Goal: Task Accomplishment & Management: Manage account settings

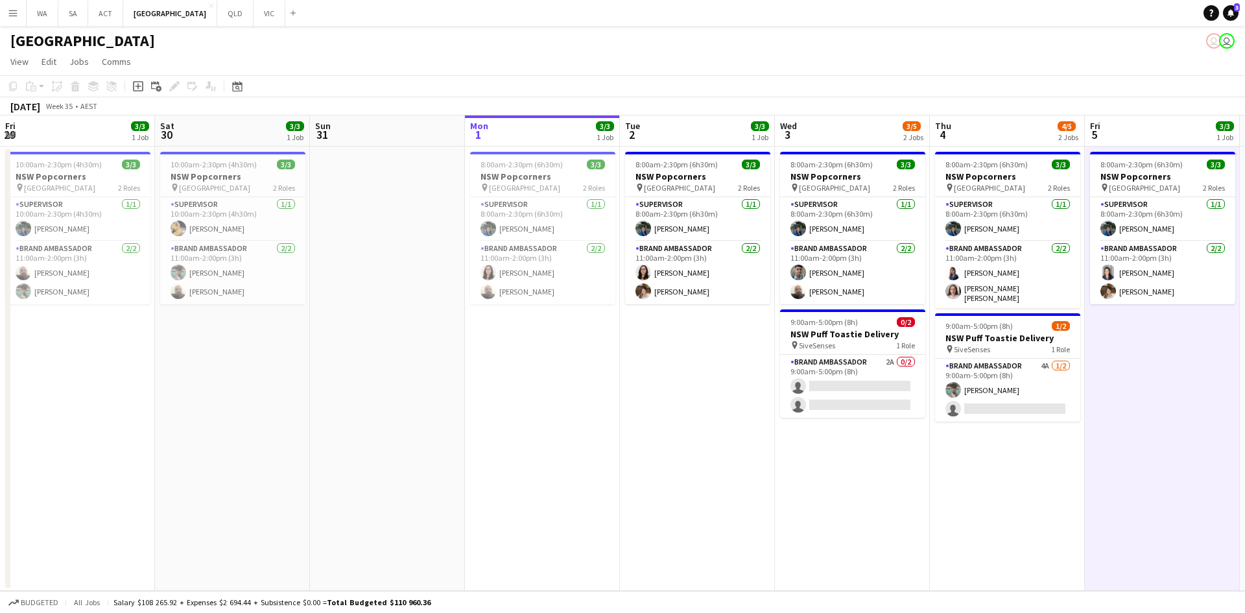
scroll to position [0, 309]
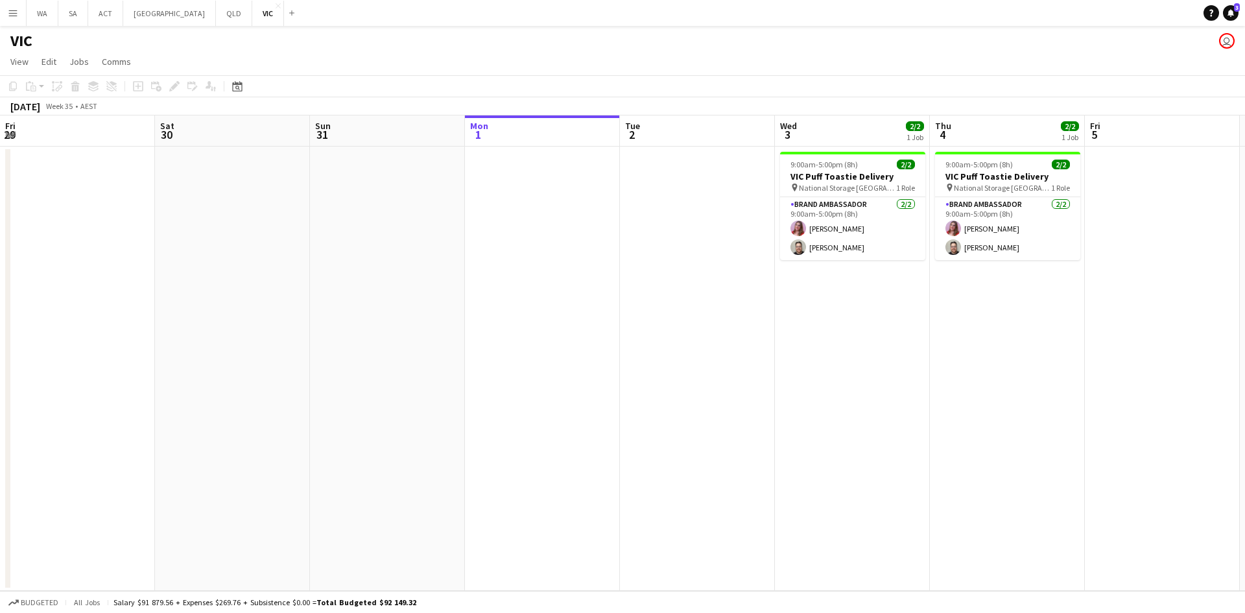
scroll to position [0, 310]
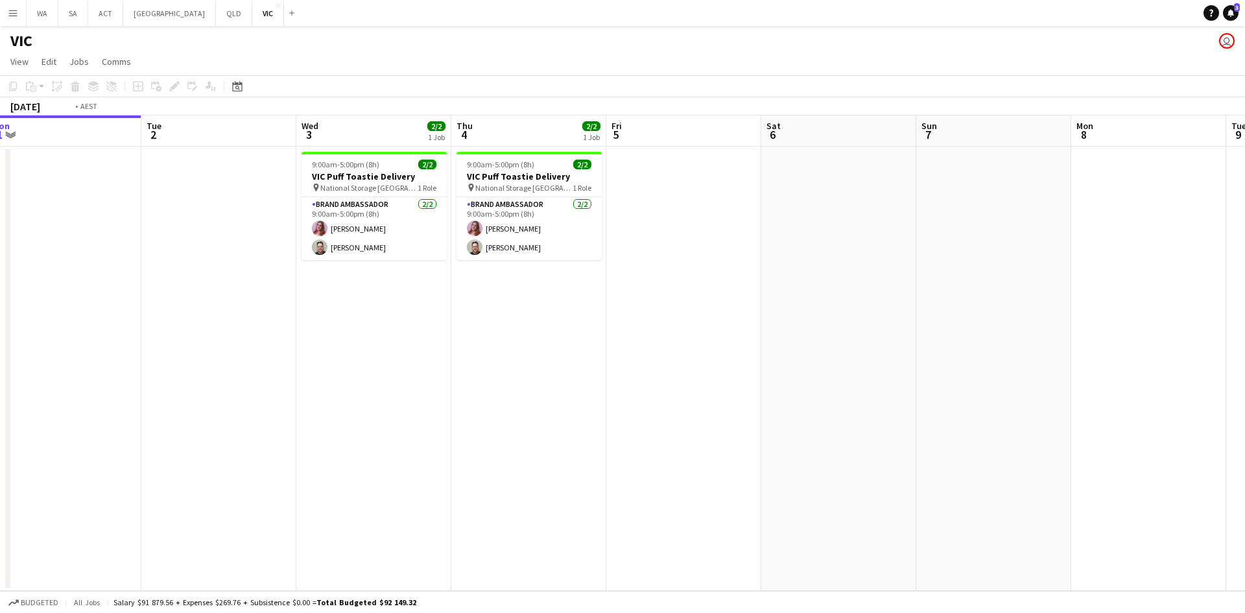
drag, startPoint x: 831, startPoint y: 466, endPoint x: 390, endPoint y: 425, distance: 442.8
click at [390, 429] on app-calendar-viewport "Fri 29 Sat 30 Sun 31 Mon 1 Tue 2 Wed 3 2/2 1 Job Thu 4 2/2 1 Job Fri 5 Sat 6 Su…" at bounding box center [622, 352] width 1245 height 475
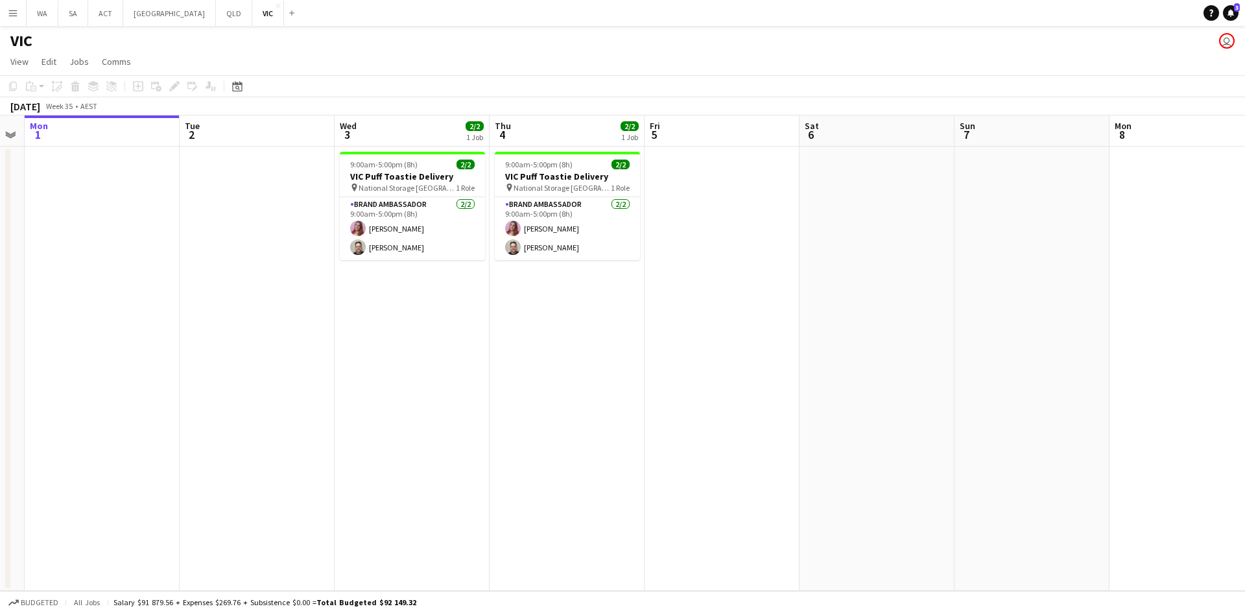
drag, startPoint x: 984, startPoint y: 412, endPoint x: 1204, endPoint y: 399, distance: 220.8
click at [1165, 406] on app-calendar-viewport "Fri 29 Sat 30 Sun 31 Mon 1 Tue 2 Wed 3 2/2 1 Job Thu 4 2/2 1 Job Fri 5 Sat 6 Su…" at bounding box center [622, 352] width 1245 height 475
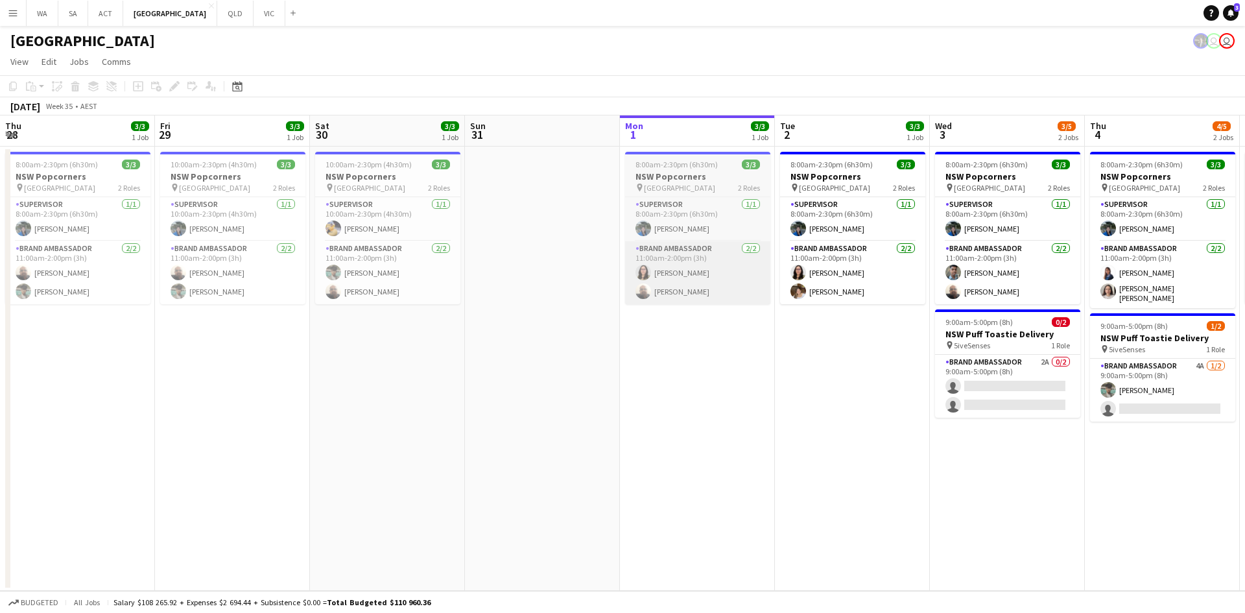
scroll to position [0, 313]
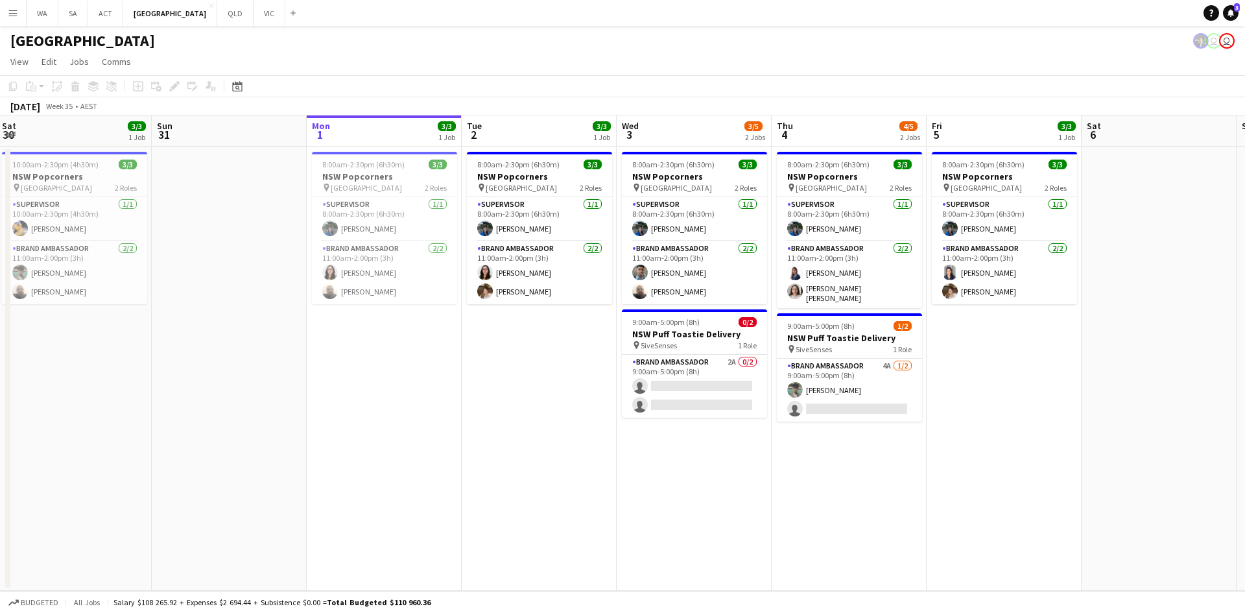
click at [643, 317] on span "9:00am-5:00pm (8h)" at bounding box center [665, 322] width 67 height 10
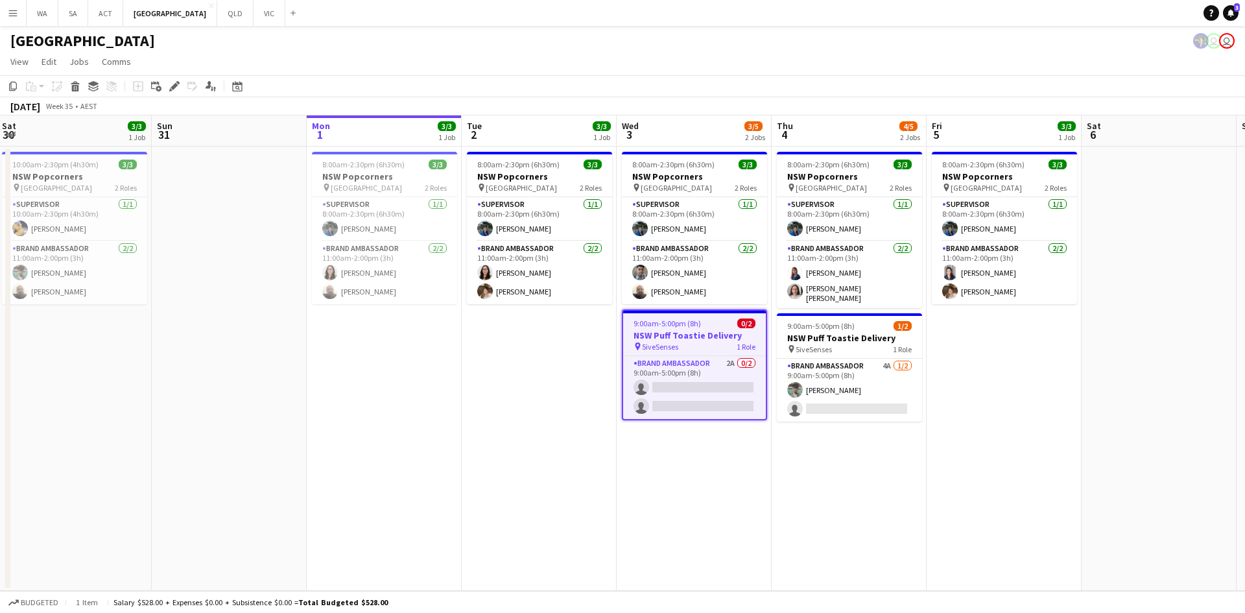
click at [643, 317] on app-job-card "9:00am-5:00pm (8h) 0/2 NSW Puff Toastie Delivery pin 5iveSenses 1 Role Brand Am…" at bounding box center [694, 364] width 145 height 111
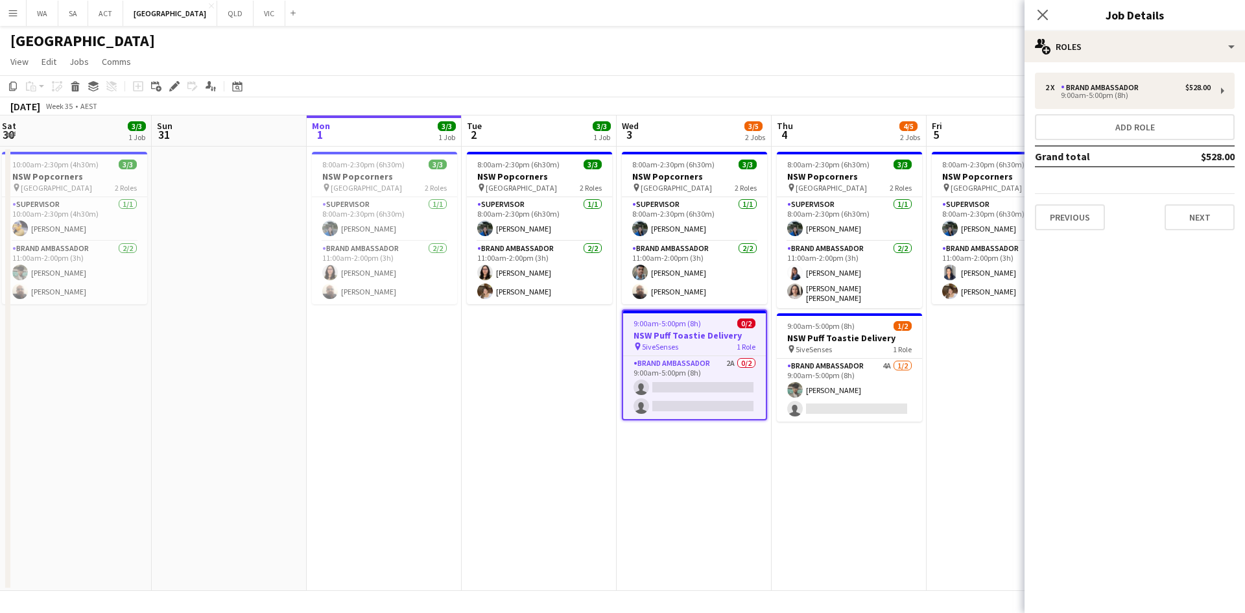
click at [545, 337] on app-date-cell "8:00am-2:30pm (6h30m) 3/3 NSW Popcorners pin Bondi Junction 2 Roles Supervisor …" at bounding box center [539, 369] width 155 height 444
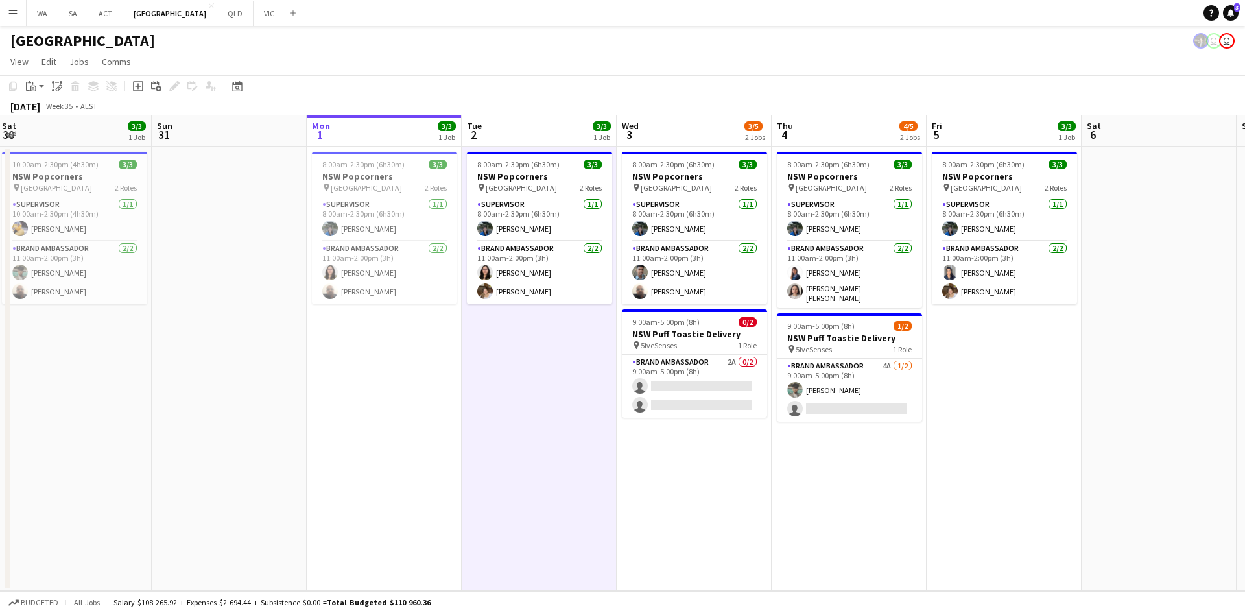
drag, startPoint x: 545, startPoint y: 337, endPoint x: 541, endPoint y: 348, distance: 11.5
click at [541, 348] on app-date-cell "8:00am-2:30pm (6h30m) 3/3 NSW Popcorners pin Bondi Junction 2 Roles Supervisor …" at bounding box center [539, 369] width 155 height 444
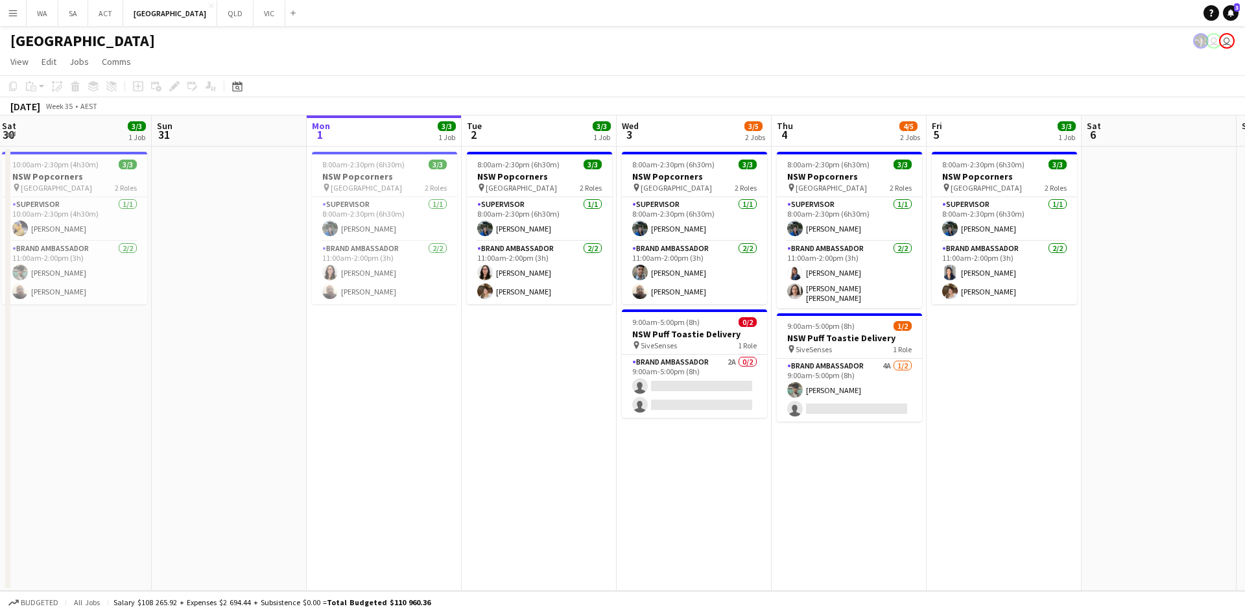
scroll to position [0, 316]
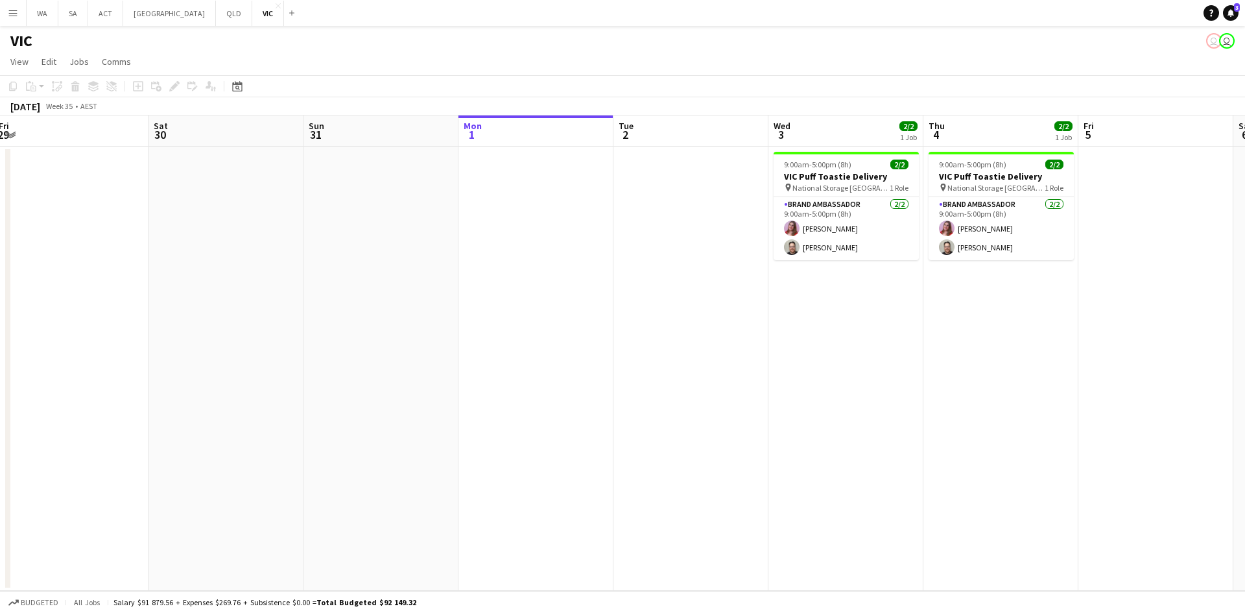
drag, startPoint x: 805, startPoint y: 354, endPoint x: 708, endPoint y: 265, distance: 132.7
click at [763, 302] on app-calendar-viewport "Tue 26 3/3 1 Job Wed 27 0/1 1 Job Thu 28 Fri 29 Sat 30 Sun 31 Mon 1 Tue 2 Wed 3…" at bounding box center [622, 352] width 1245 height 475
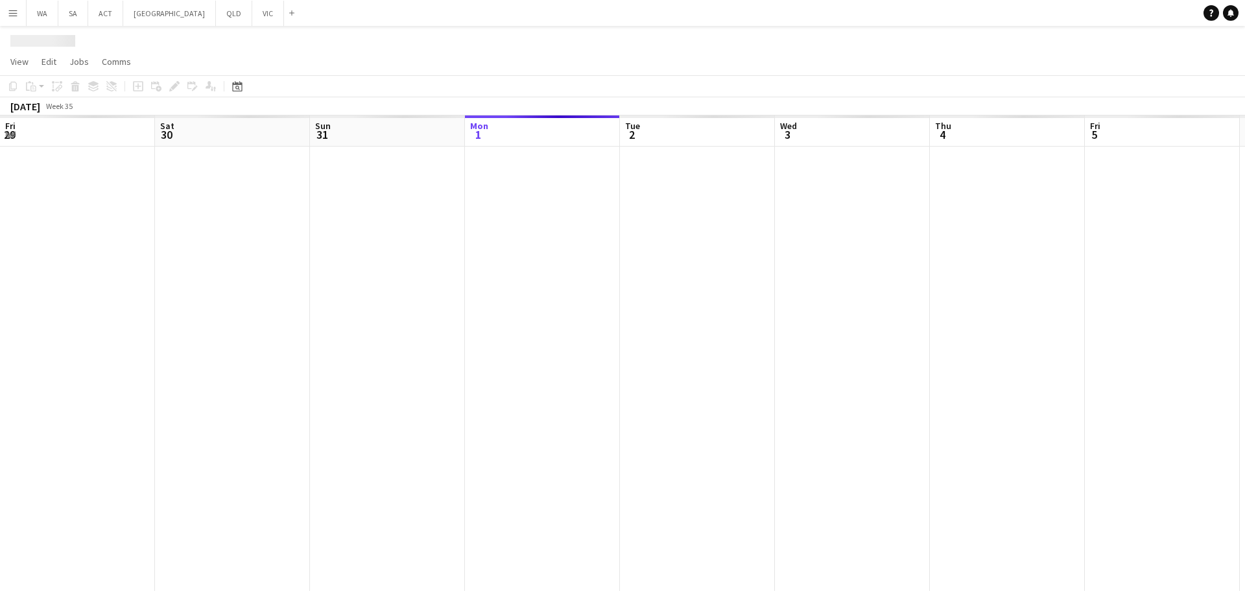
scroll to position [0, 310]
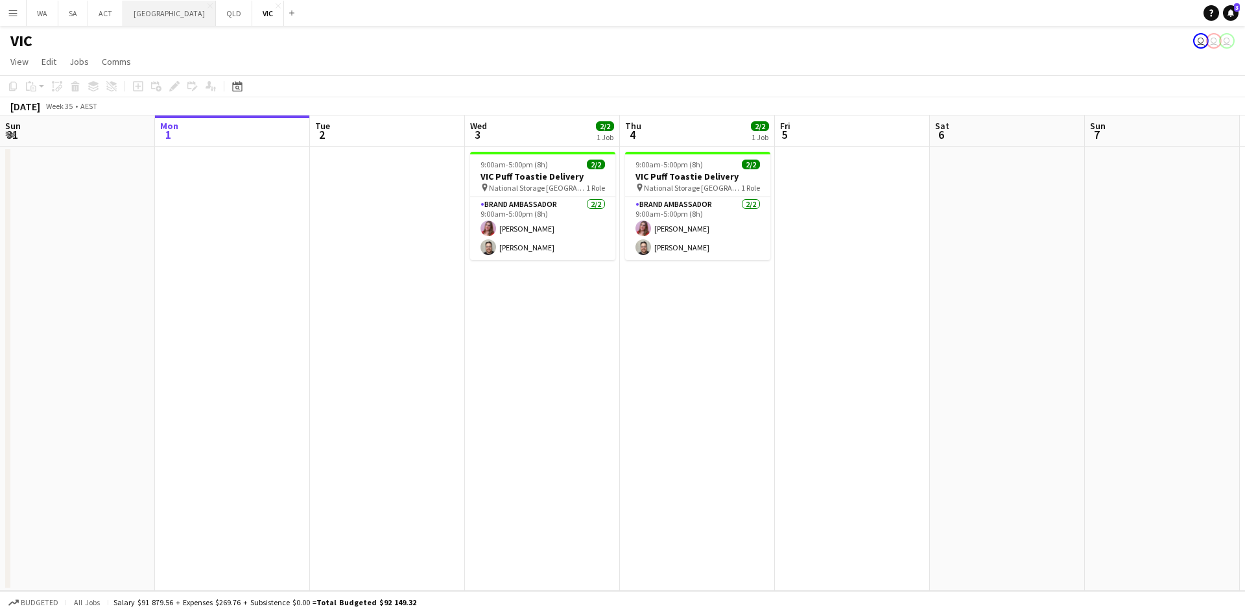
click at [147, 24] on button "NSW Close" at bounding box center [169, 13] width 93 height 25
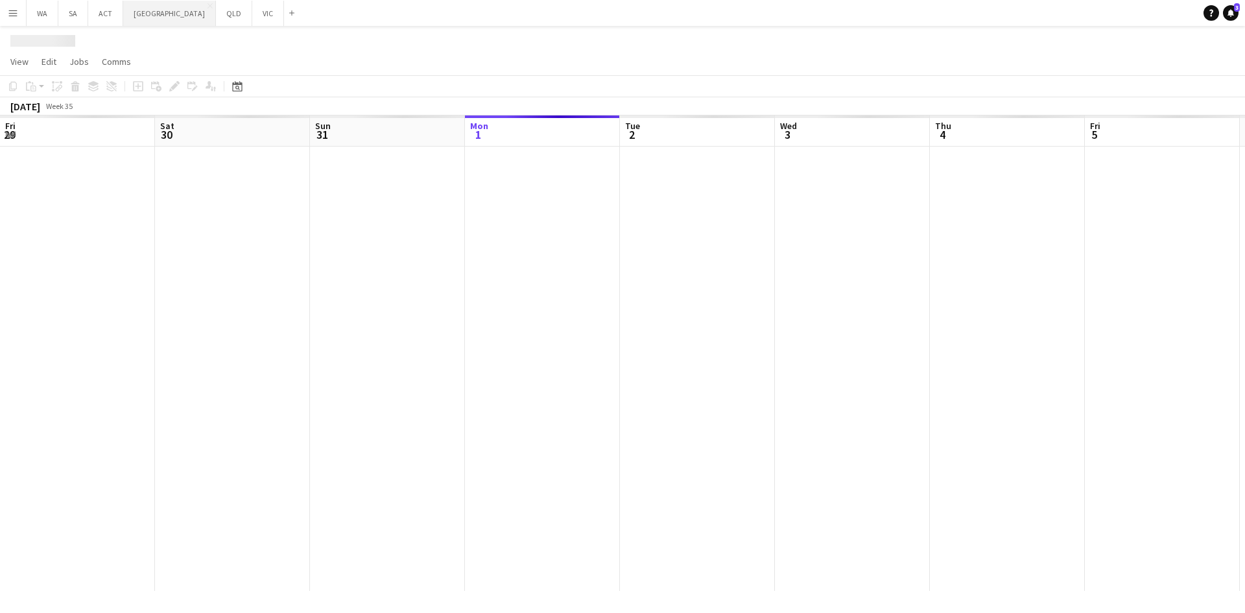
scroll to position [0, 310]
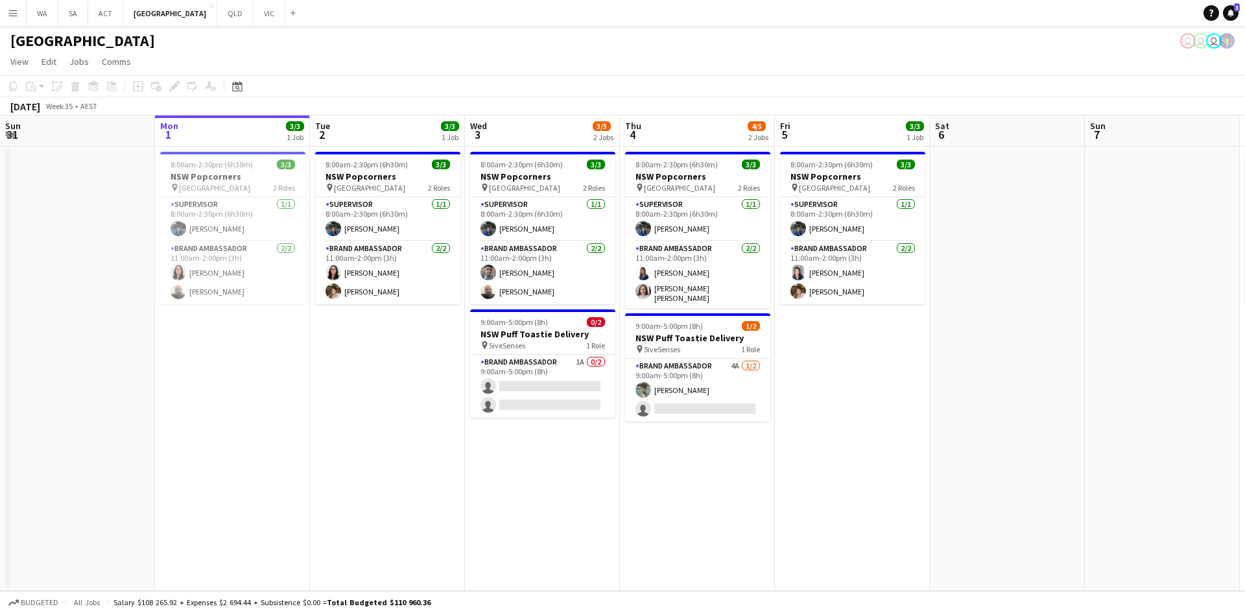
click at [1034, 358] on app-date-cell at bounding box center [1007, 369] width 155 height 444
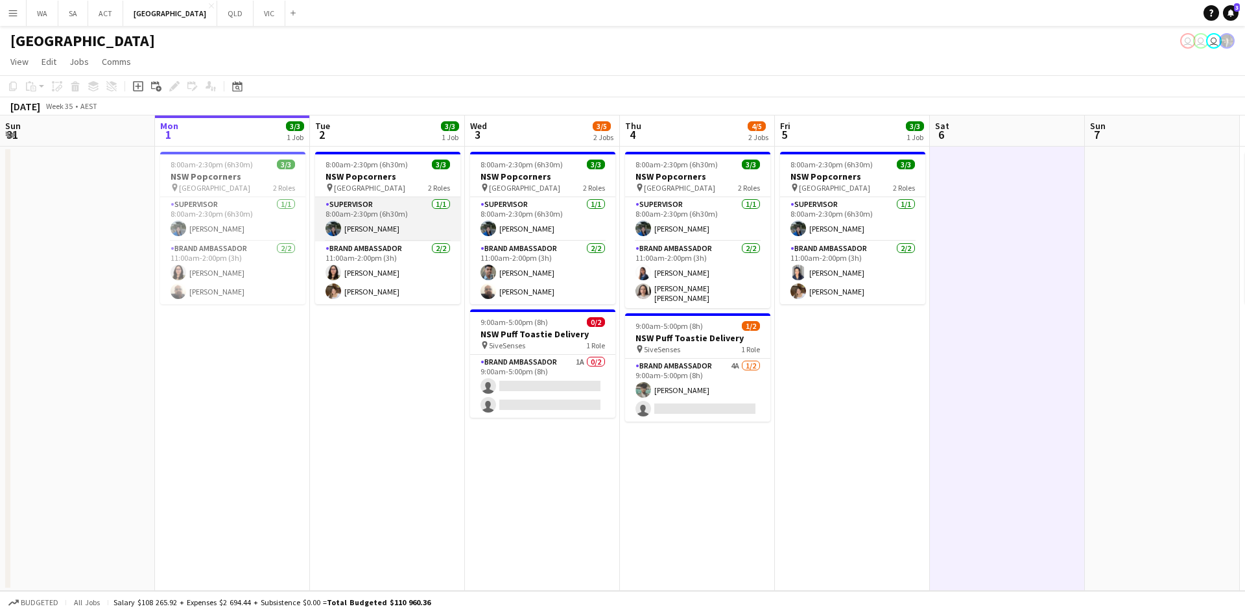
click at [381, 206] on app-card-role "Supervisor [DATE] 8:00am-2:30pm (6h30m) [PERSON_NAME]" at bounding box center [387, 219] width 145 height 44
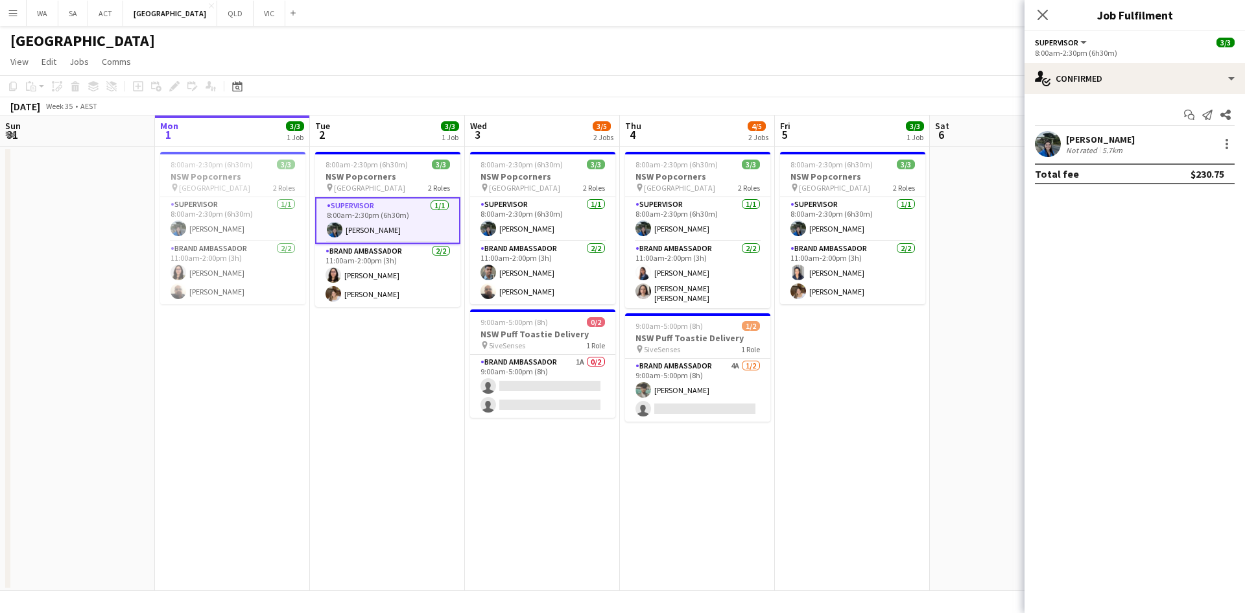
click at [1073, 142] on div "[PERSON_NAME]" at bounding box center [1100, 140] width 69 height 12
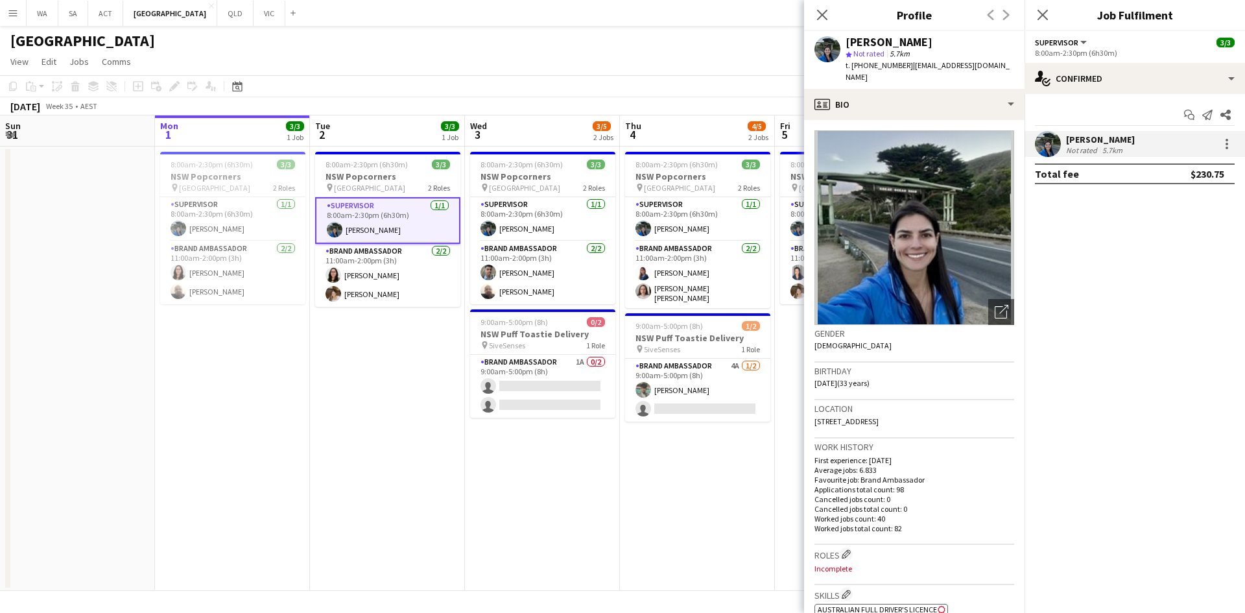
drag, startPoint x: 904, startPoint y: 69, endPoint x: 853, endPoint y: 67, distance: 51.3
click at [853, 67] on div "t. [PHONE_NUMBER] | [EMAIL_ADDRESS][DOMAIN_NAME]" at bounding box center [930, 71] width 169 height 23
copy span "[PHONE_NUMBER]"
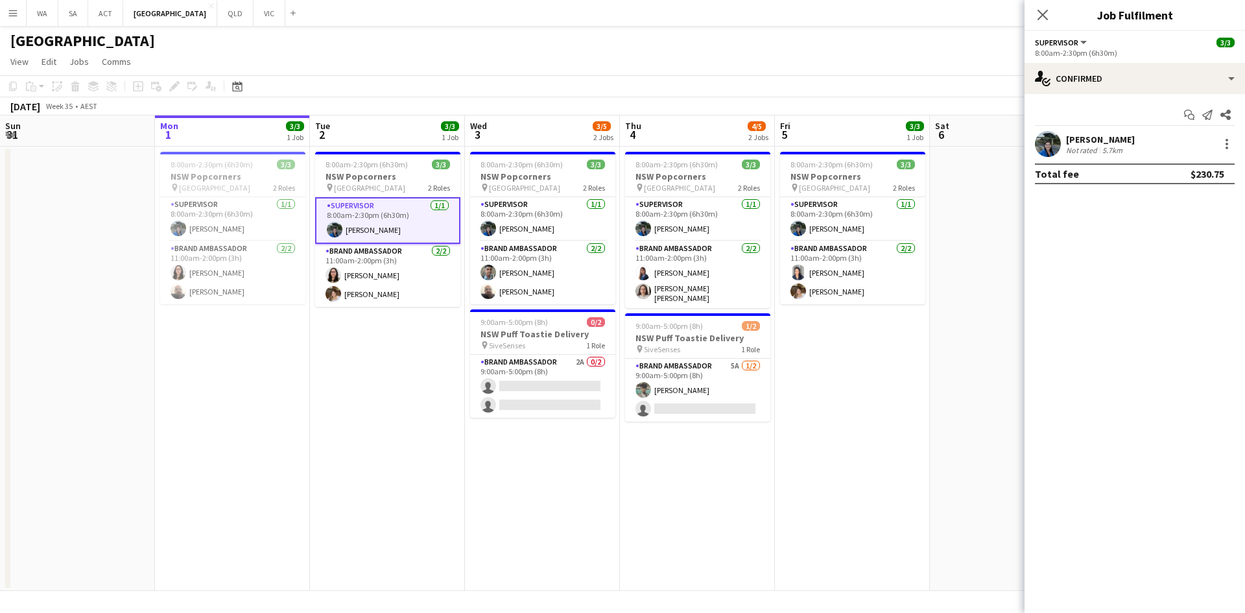
drag, startPoint x: 873, startPoint y: 351, endPoint x: 839, endPoint y: 367, distance: 37.1
click at [873, 351] on app-date-cell "8:00am-2:30pm (6h30m) 3/3 NSW Popcorners pin Town Hall 2 Roles Supervisor [DATE…" at bounding box center [852, 369] width 155 height 444
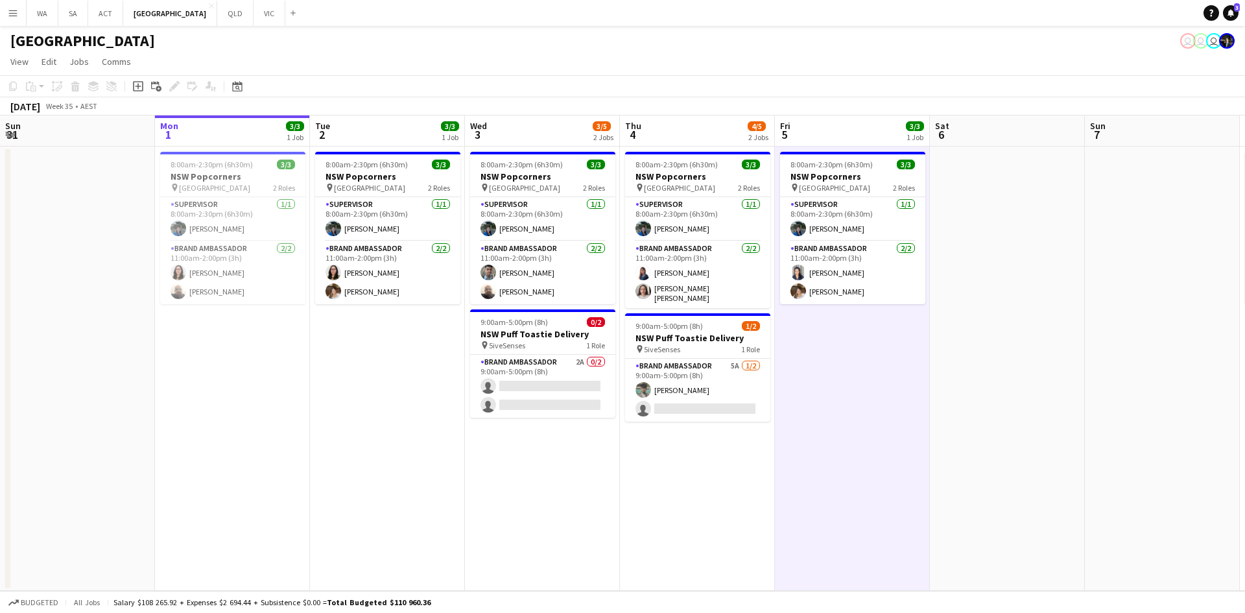
click at [618, 386] on app-date-cell "8:00am-2:30pm (6h30m) 3/3 NSW Popcorners pin Town Hall 2 Roles Supervisor [DATE…" at bounding box center [542, 369] width 155 height 444
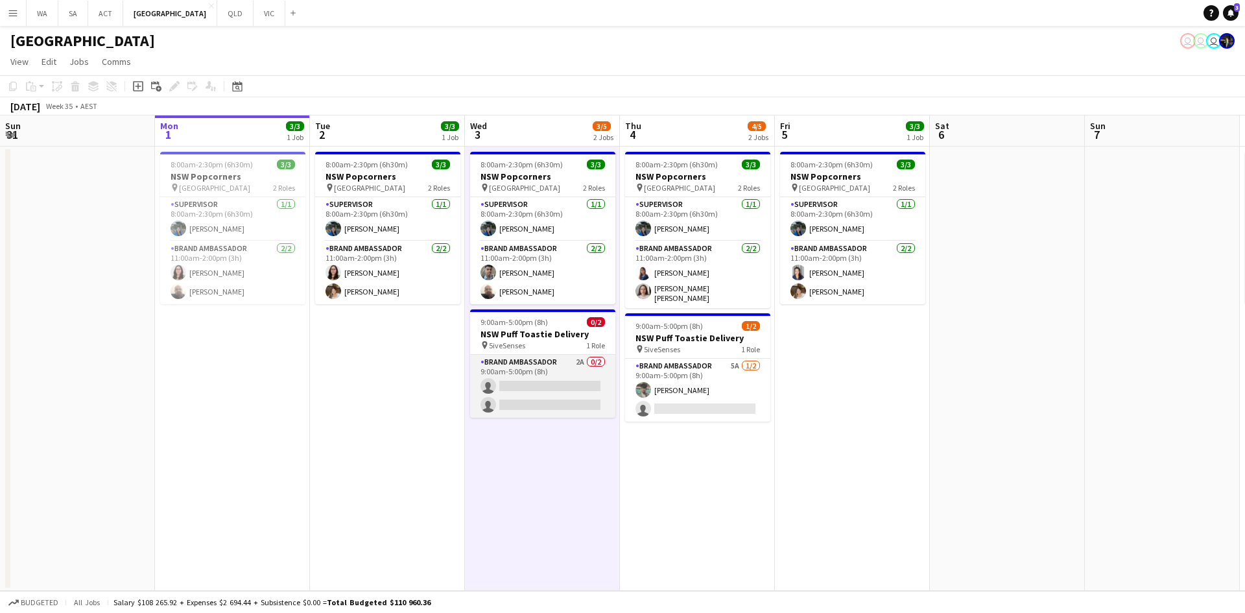
click at [578, 392] on app-card-role "Brand Ambassador 2A 0/2 9:00am-5:00pm (8h) single-neutral-actions single-neutra…" at bounding box center [542, 386] width 145 height 63
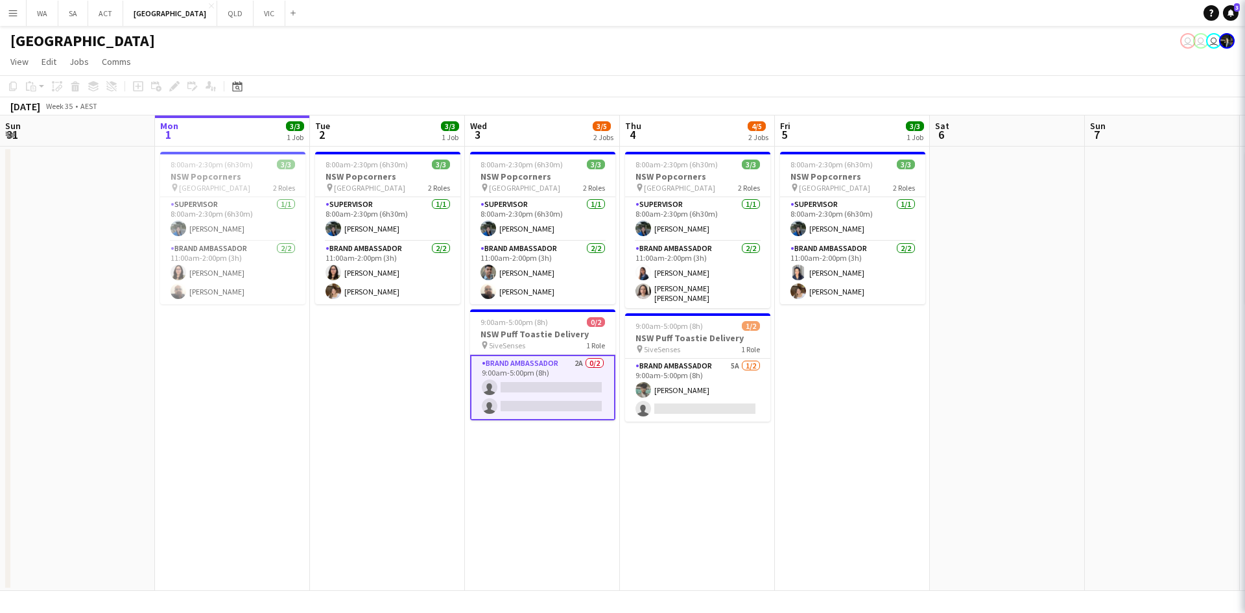
click at [574, 392] on app-card-role "Brand Ambassador 2A 0/2 9:00am-5:00pm (8h) single-neutral-actions single-neutra…" at bounding box center [542, 387] width 145 height 65
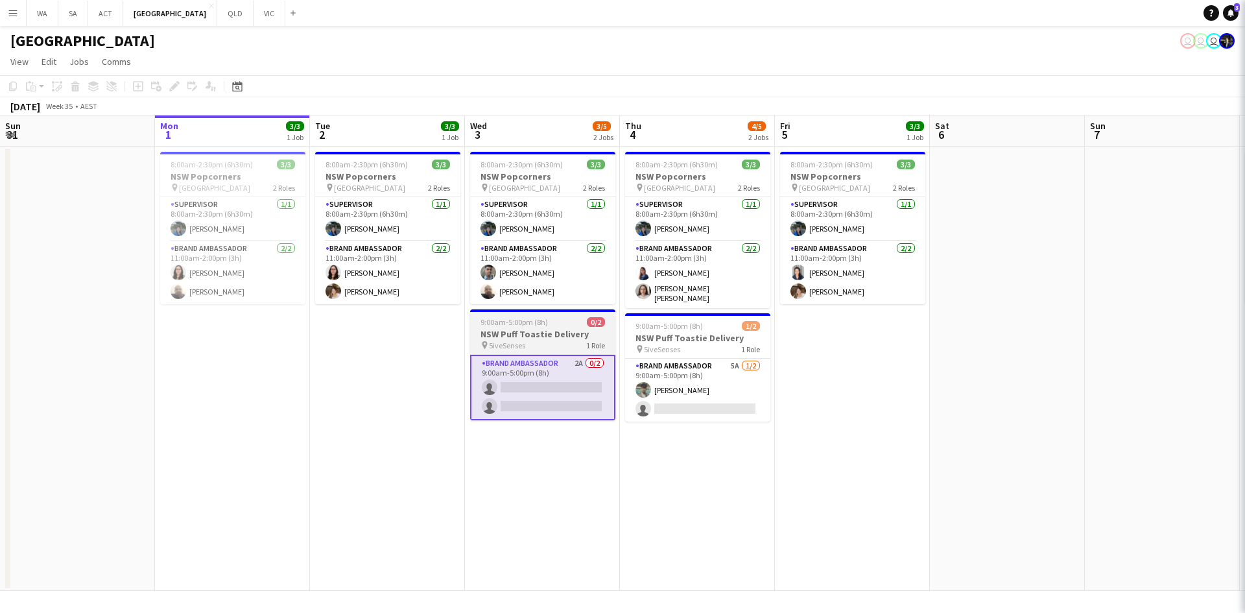
click at [567, 321] on div "9:00am-5:00pm (8h) 0/2" at bounding box center [542, 322] width 145 height 10
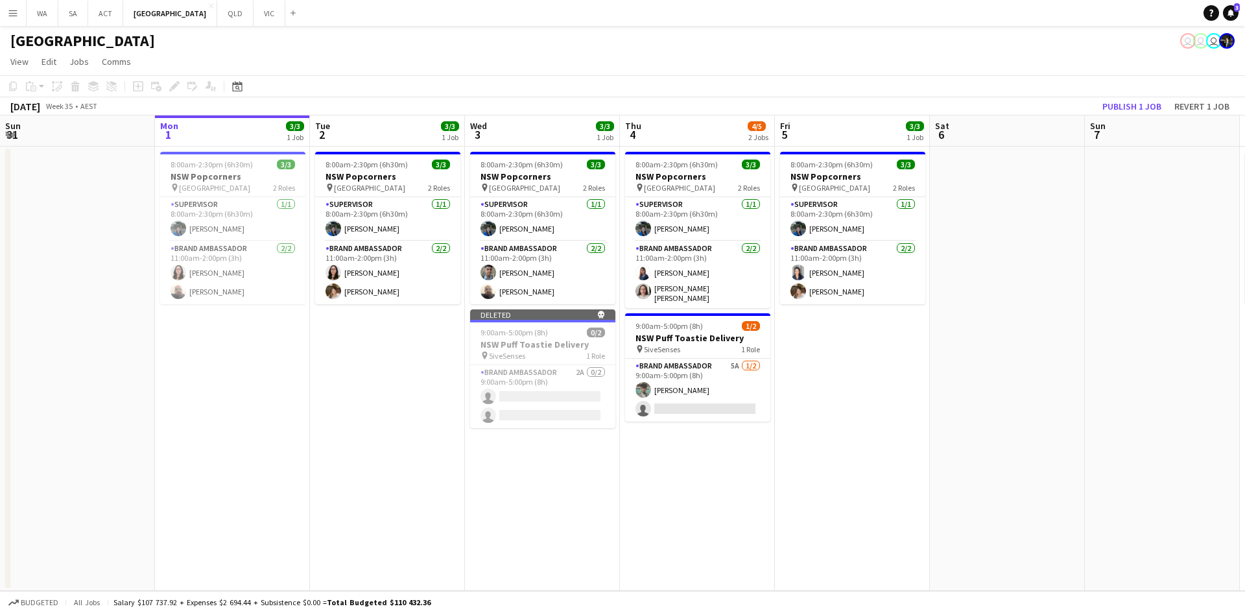
click at [578, 475] on app-date-cell "8:00am-2:30pm (6h30m) 3/3 NSW Popcorners pin Town Hall 2 Roles Supervisor [DATE…" at bounding box center [542, 369] width 155 height 444
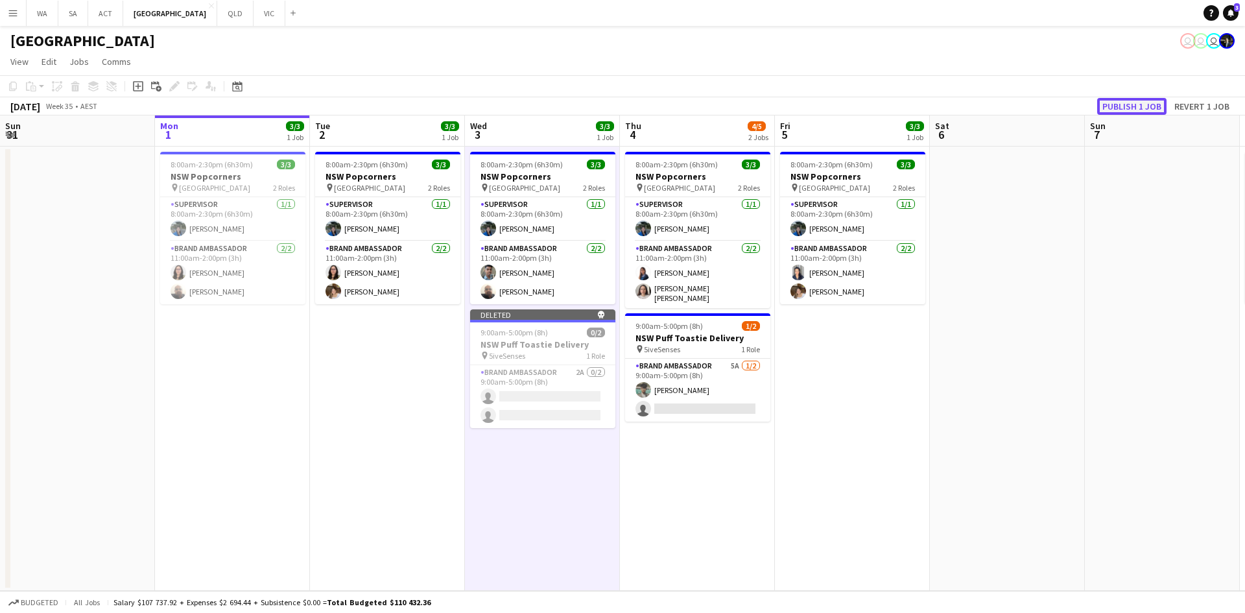
click at [1150, 105] on button "Publish 1 job" at bounding box center [1131, 106] width 69 height 17
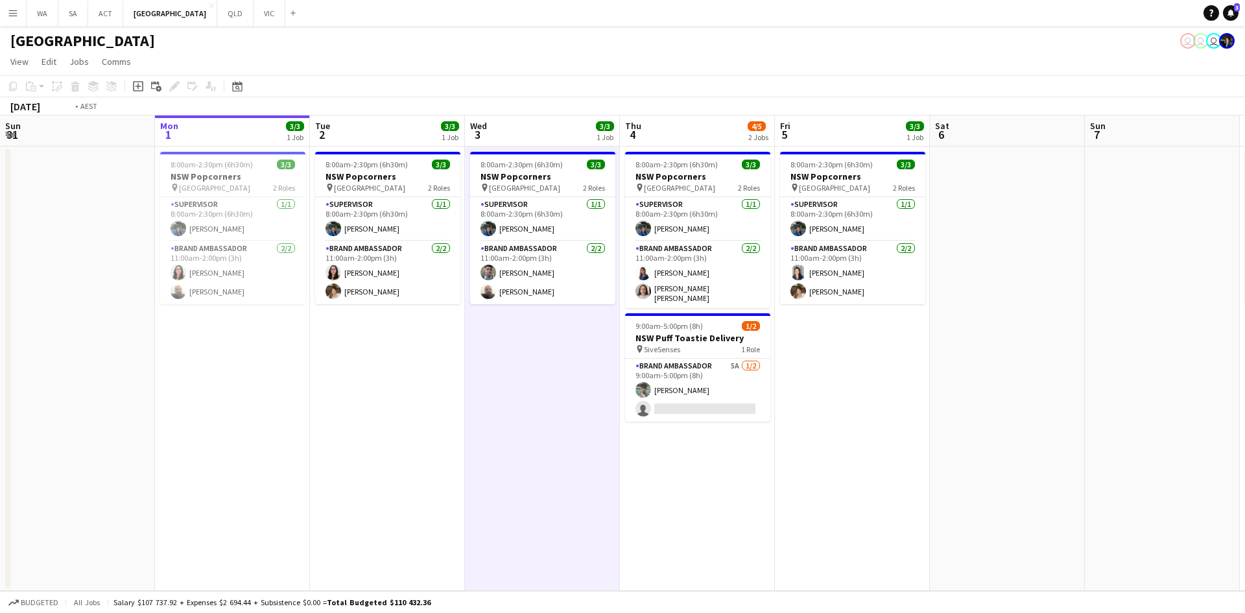
drag, startPoint x: 1177, startPoint y: 319, endPoint x: 828, endPoint y: 342, distance: 349.7
click at [832, 345] on app-calendar-viewport "Fri 29 3/3 1 Job Sat 30 3/3 1 Job Sun 31 Mon 1 3/3 1 Job Tue 2 3/3 1 Job Wed 3 …" at bounding box center [622, 352] width 1245 height 475
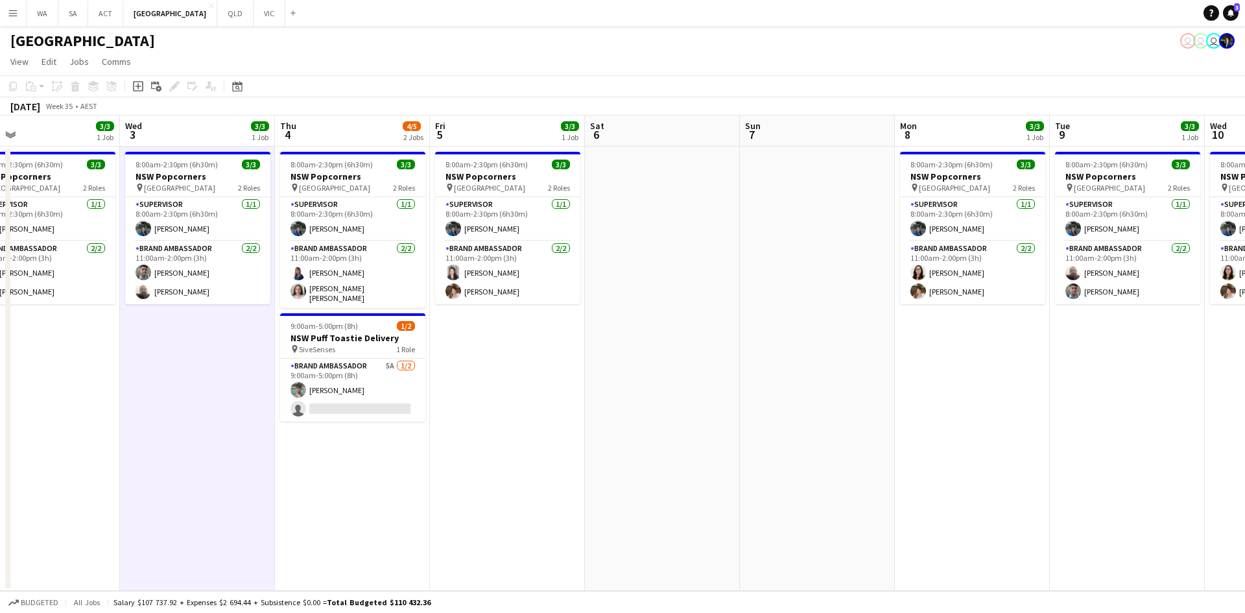
scroll to position [0, 465]
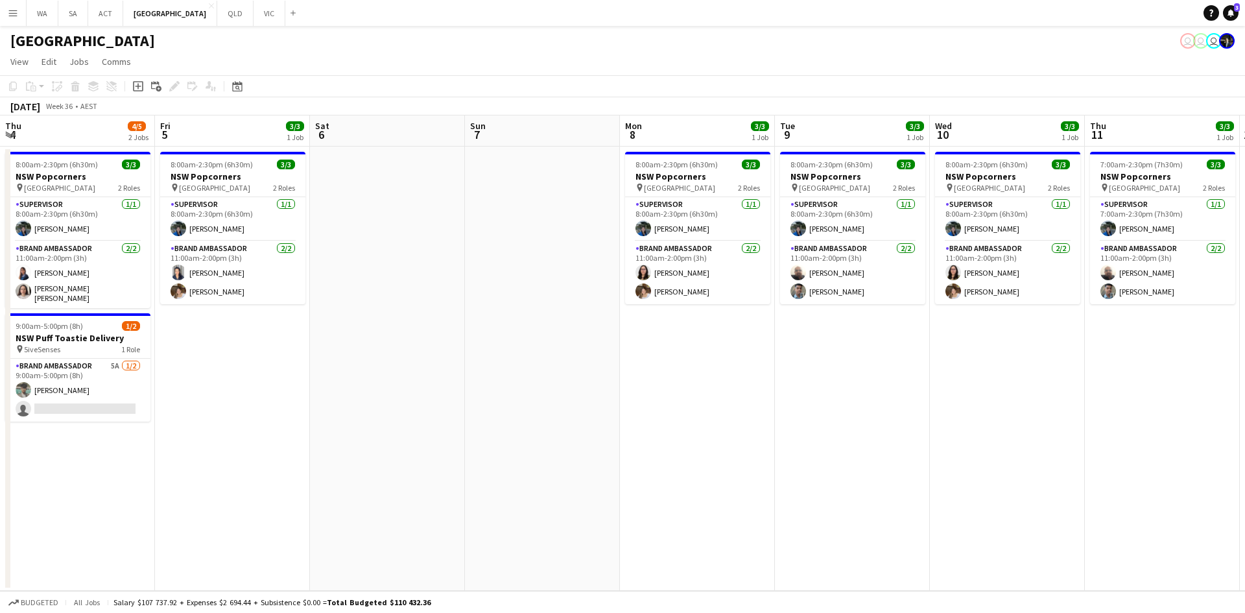
drag, startPoint x: 1077, startPoint y: 280, endPoint x: 802, endPoint y: 309, distance: 276.4
click at [802, 309] on app-calendar-viewport "Mon 1 3/3 1 Job Tue 2 3/3 1 Job Wed 3 3/3 1 Job Thu 4 4/5 2 Jobs Fri 5 3/3 1 Jo…" at bounding box center [622, 352] width 1245 height 475
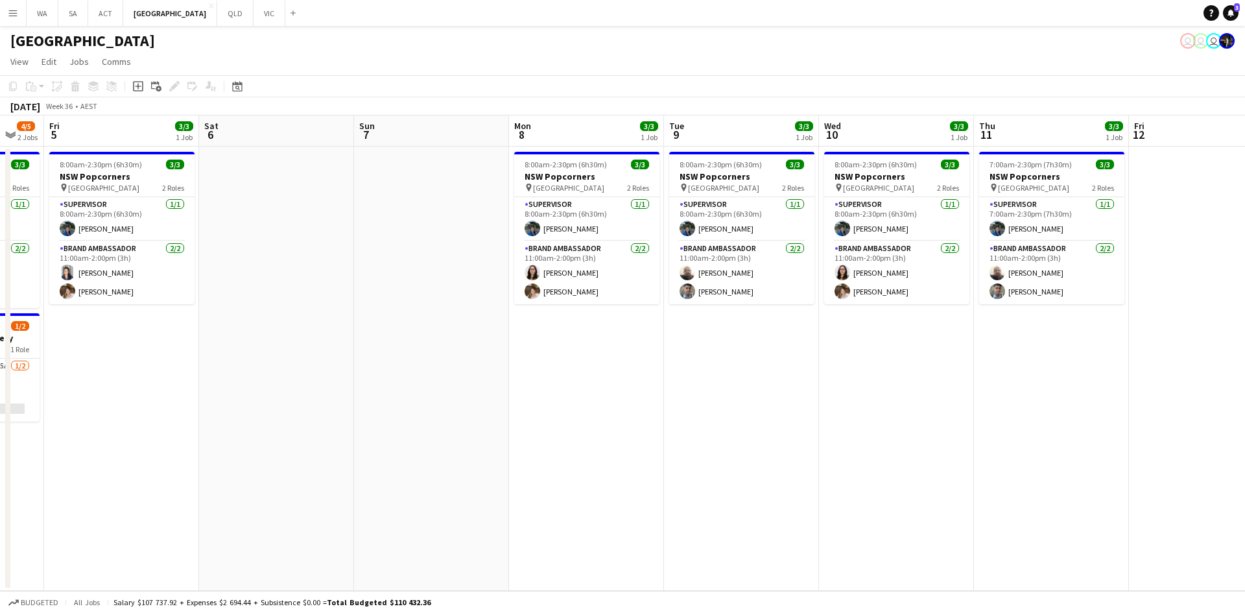
drag, startPoint x: 1169, startPoint y: 327, endPoint x: 1061, endPoint y: 344, distance: 109.0
click at [1058, 346] on app-calendar-viewport "Tue 2 3/3 1 Job Wed 3 3/3 1 Job Thu 4 4/5 2 Jobs Fri 5 3/3 1 Job Sat 6 Sun 7 Mo…" at bounding box center [622, 352] width 1245 height 475
click at [1062, 346] on app-date-cell "7:00am-2:30pm (7h30m) 3/3 NSW Popcorners pin Bondi Junction 2 Roles Supervisor …" at bounding box center [1051, 369] width 155 height 444
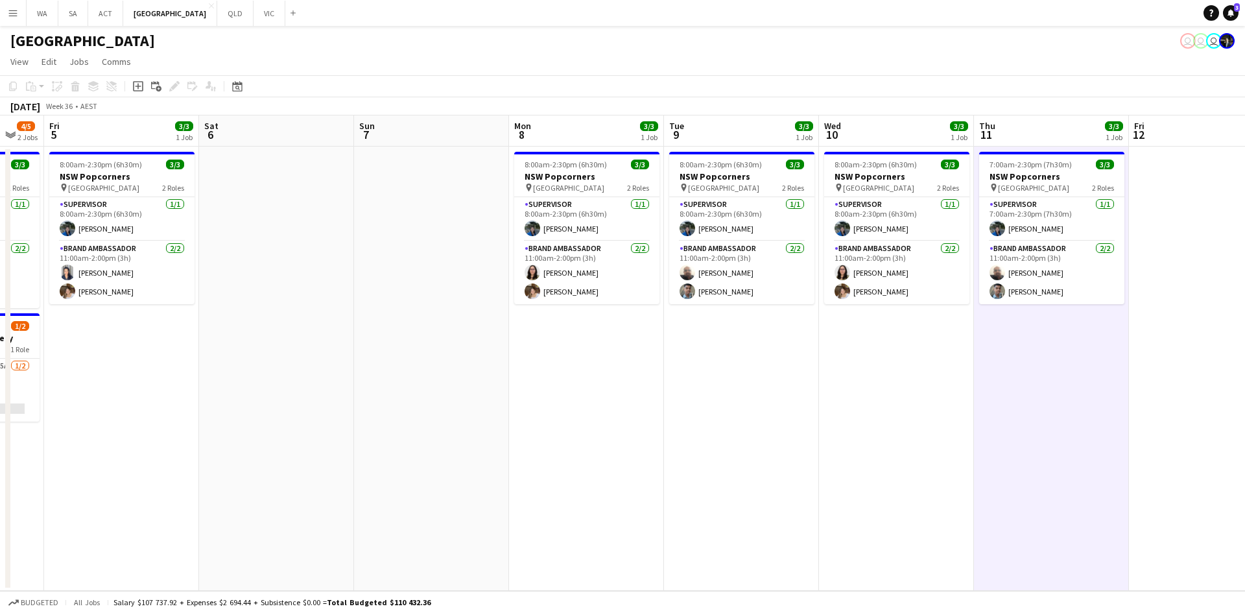
click at [1060, 345] on app-date-cell "7:00am-2:30pm (7h30m) 3/3 NSW Popcorners pin Bondi Junction 2 Roles Supervisor …" at bounding box center [1051, 369] width 155 height 444
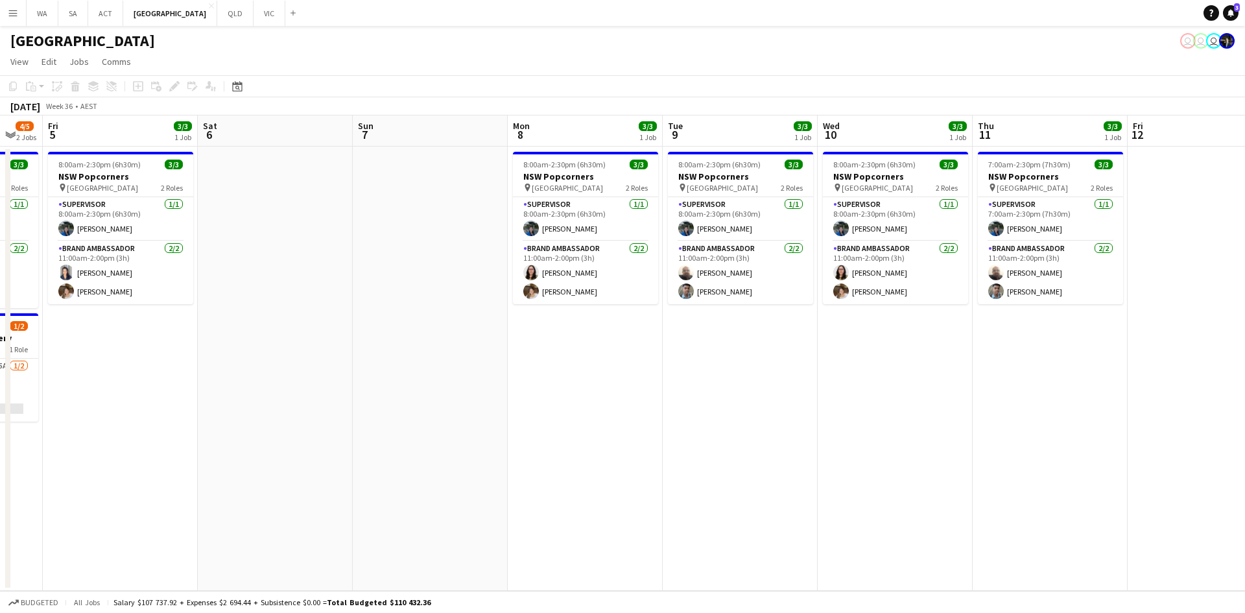
drag, startPoint x: 1050, startPoint y: 340, endPoint x: 752, endPoint y: 308, distance: 300.1
click at [752, 308] on app-date-cell "8:00am-2:30pm (6h30m) 3/3 NSW Popcorners pin Bondi Junction 2 Roles Supervisor …" at bounding box center [740, 369] width 155 height 444
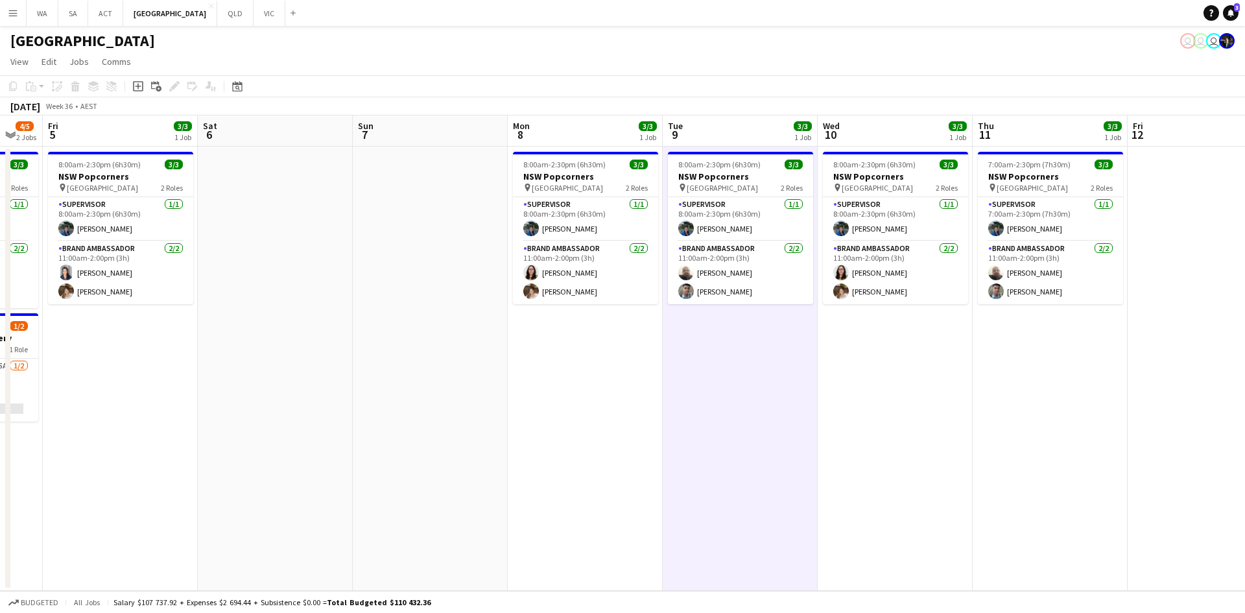
click at [752, 308] on app-date-cell "8:00am-2:30pm (6h30m) 3/3 NSW Popcorners pin Bondi Junction 2 Roles Supervisor …" at bounding box center [740, 369] width 155 height 444
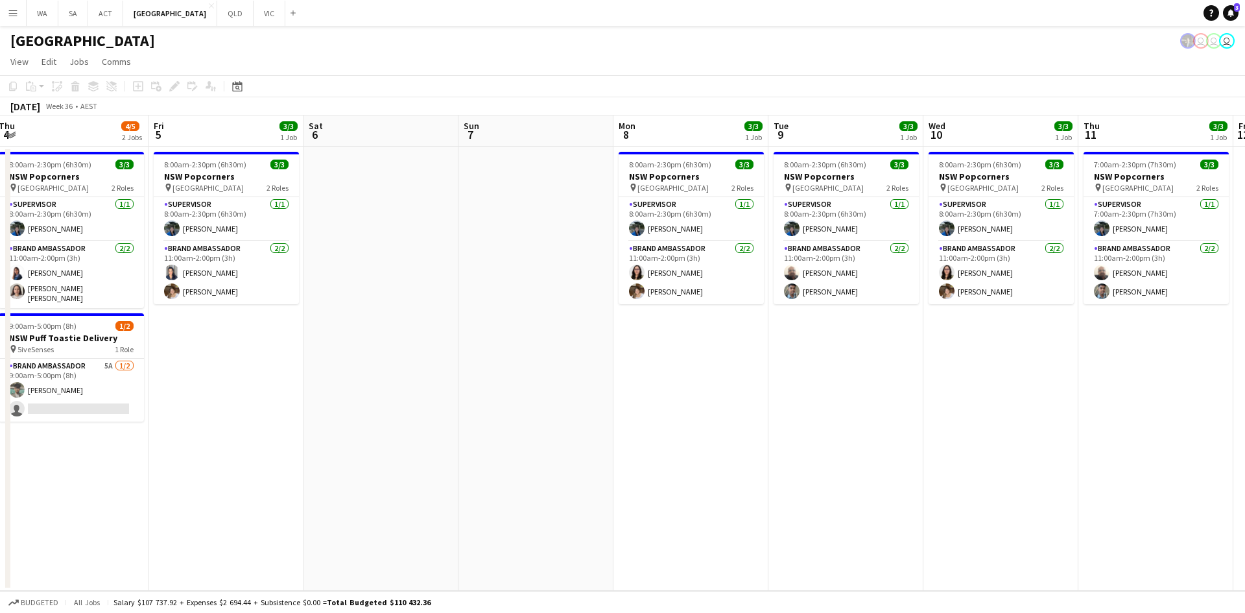
drag, startPoint x: 386, startPoint y: 347, endPoint x: 518, endPoint y: 342, distance: 131.7
click at [562, 346] on app-calendar-viewport "Tue 2 3/3 1 Job Wed 3 3/3 1 Job Thu 4 4/5 2 Jobs Fri 5 3/3 1 Job Sat 6 Sun 7 Mo…" at bounding box center [622, 352] width 1245 height 475
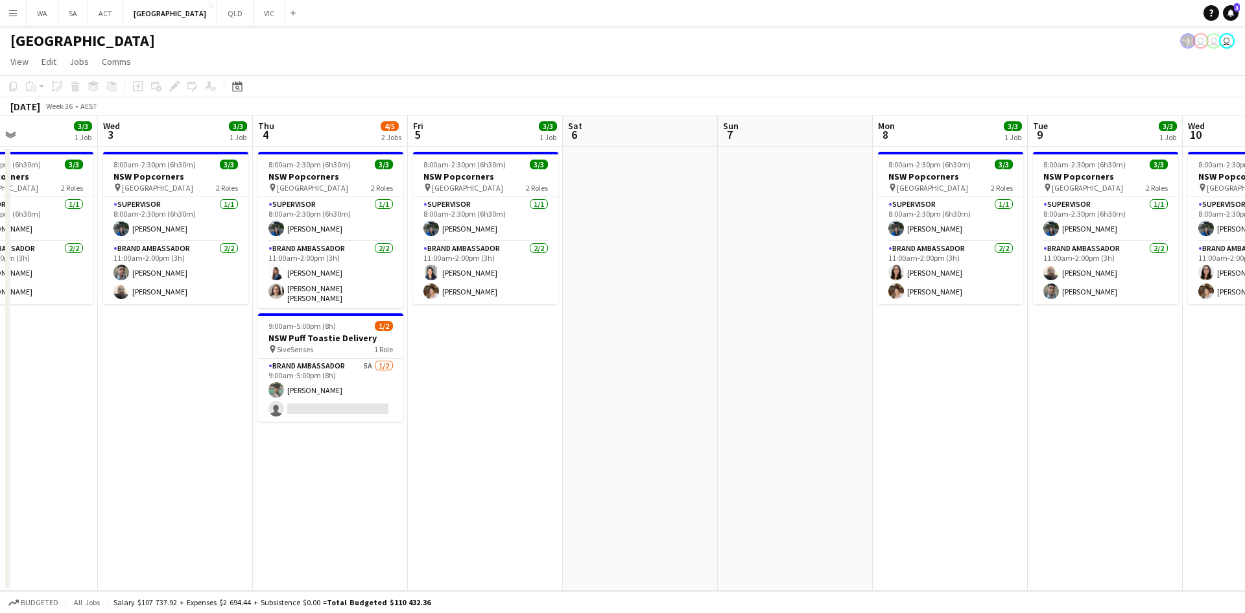
drag, startPoint x: 34, startPoint y: 329, endPoint x: 304, endPoint y: 318, distance: 270.6
click at [304, 318] on app-calendar-viewport "Sun 31 Mon 1 3/3 1 Job Tue 2 3/3 1 Job Wed 3 3/3 1 Job Thu 4 4/5 2 Jobs Fri 5 3…" at bounding box center [622, 352] width 1245 height 475
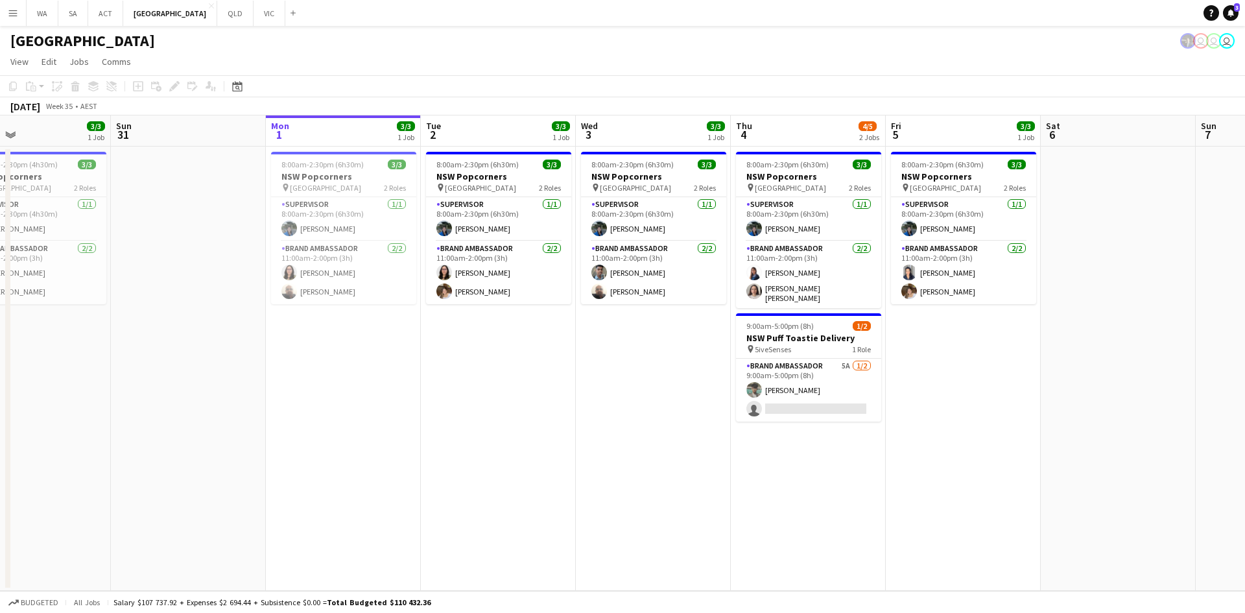
drag, startPoint x: 325, startPoint y: 263, endPoint x: 431, endPoint y: 260, distance: 106.4
click at [431, 260] on app-calendar-viewport "Thu 28 Fri 29 3/3 1 Job Sat 30 3/3 1 Job Sun 31 Mon 1 3/3 1 Job Tue 2 3/3 1 Job…" at bounding box center [622, 352] width 1245 height 475
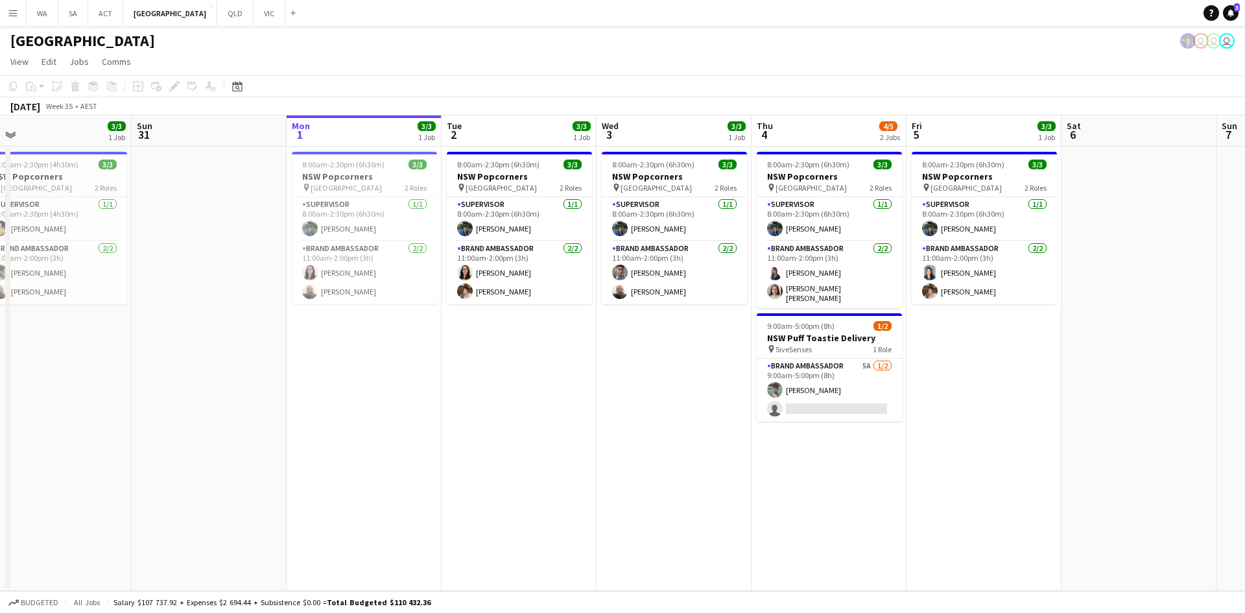
click at [534, 148] on app-date-cell "8:00am-2:30pm (6h30m) 3/3 NSW Popcorners pin Bondi Junction 2 Roles Supervisor …" at bounding box center [519, 369] width 155 height 444
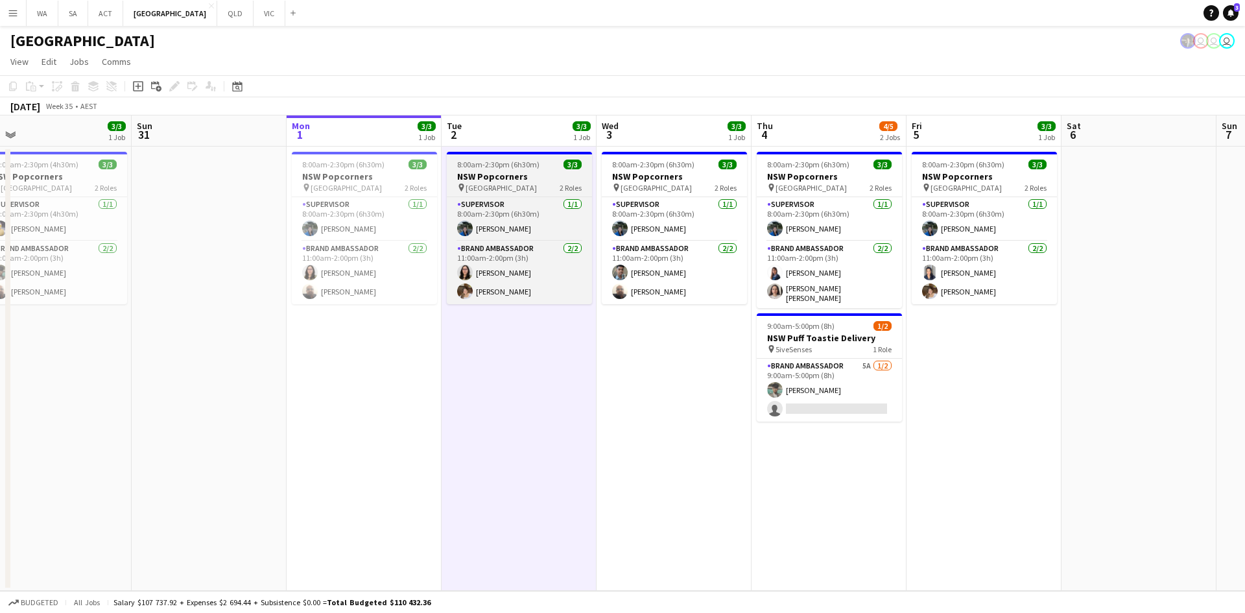
click at [496, 161] on span "8:00am-2:30pm (6h30m)" at bounding box center [498, 165] width 82 height 10
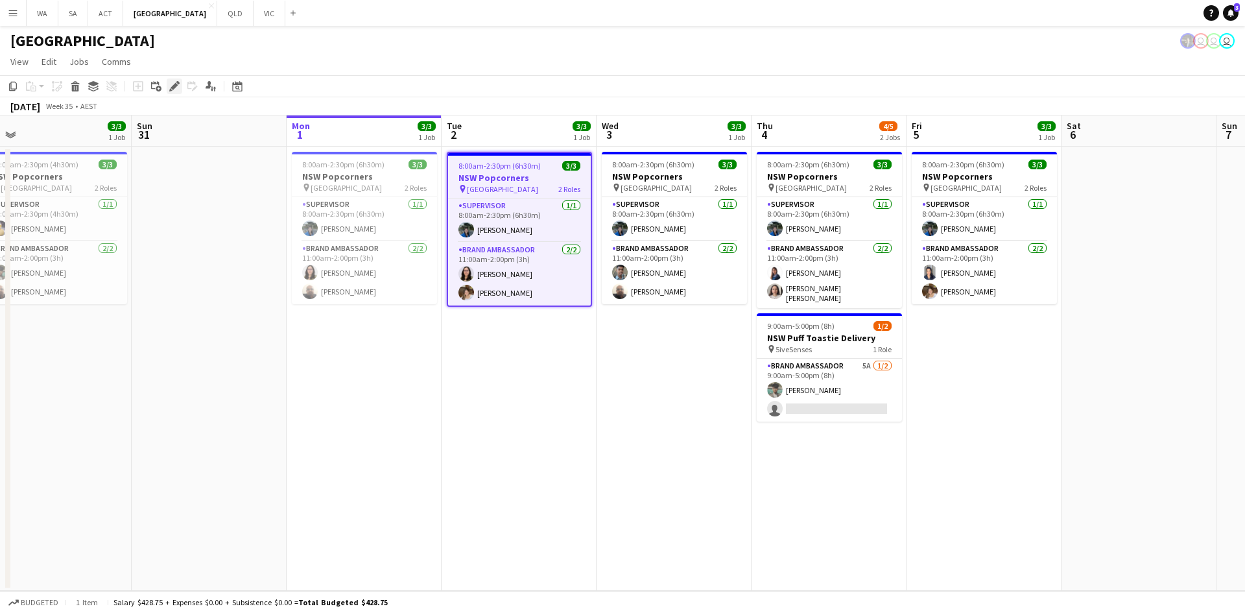
click at [170, 90] on icon at bounding box center [170, 89] width 3 height 3
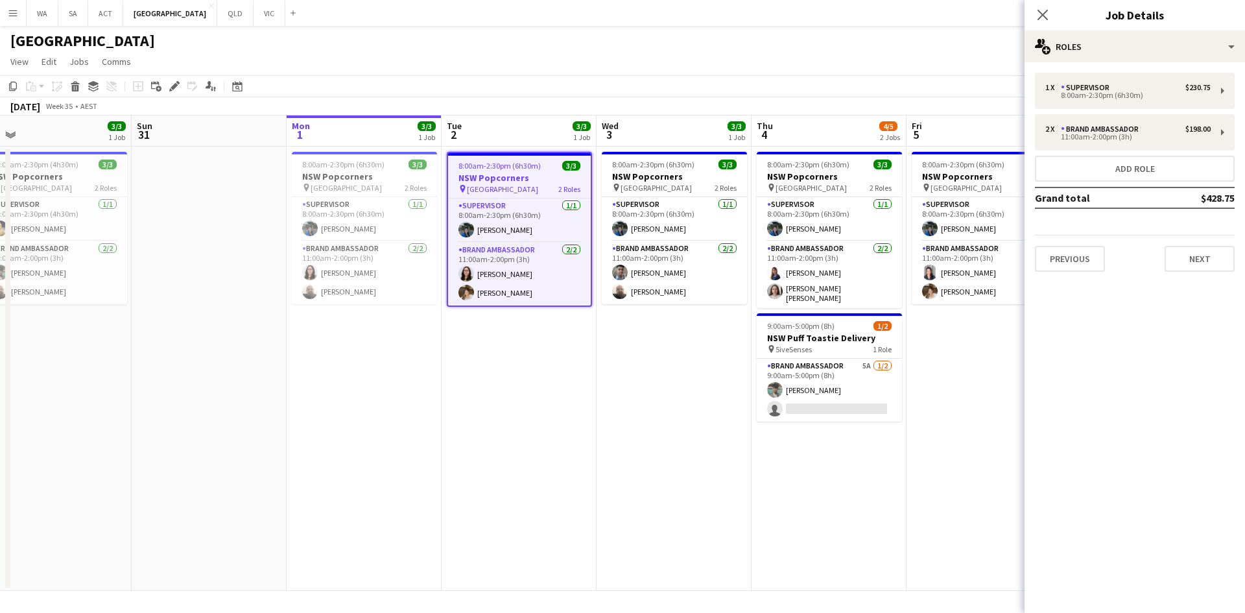
click at [1184, 241] on div "Previous Next" at bounding box center [1135, 253] width 200 height 37
click at [1208, 276] on div "1 x Supervisor $230.75 8:00am-2:30pm (6h30m) 2 x Brand Ambassador $198.00 11:00…" at bounding box center [1135, 172] width 220 height 220
click at [1207, 265] on button "Next" at bounding box center [1200, 259] width 70 height 26
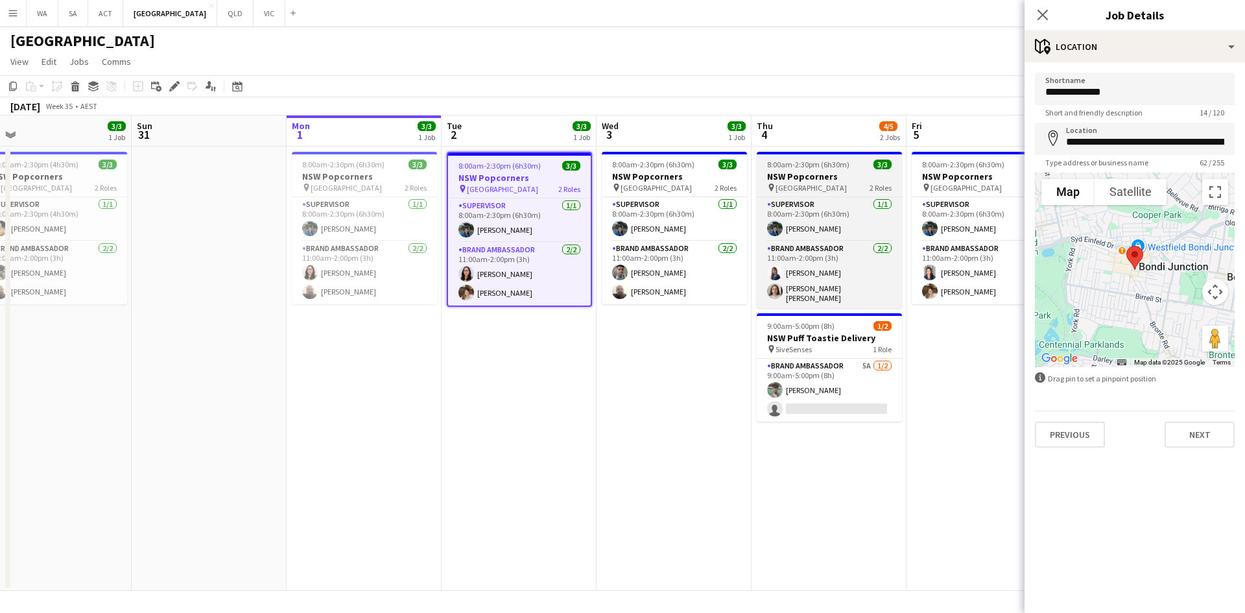
click at [850, 173] on h3 "NSW Popcorners" at bounding box center [829, 177] width 145 height 12
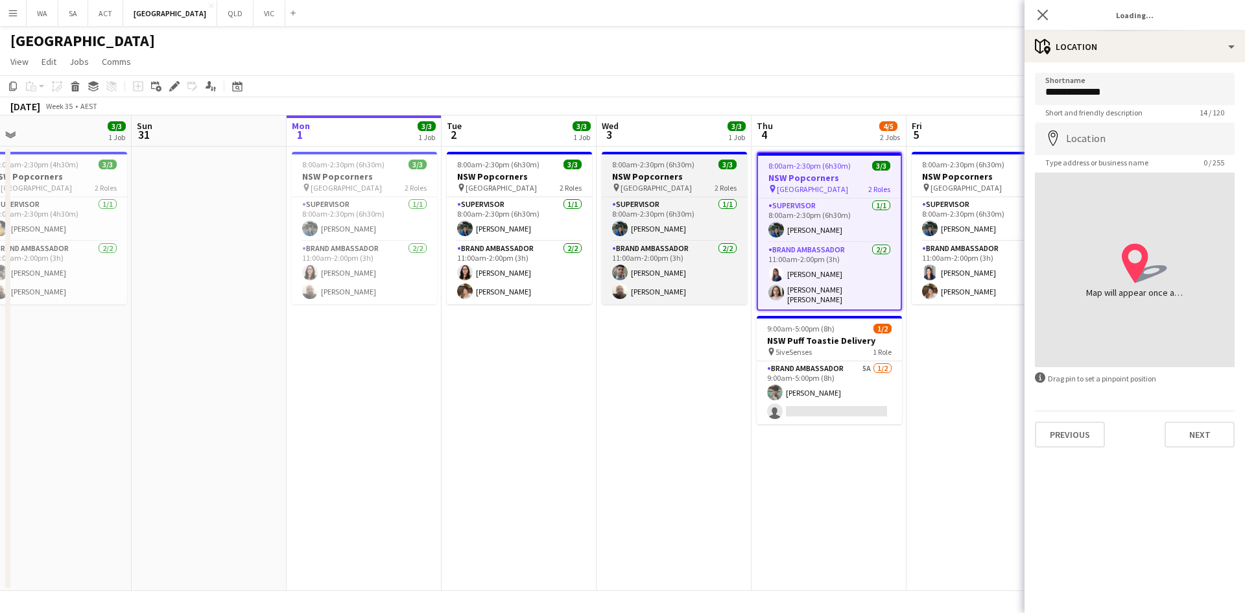
type input "**********"
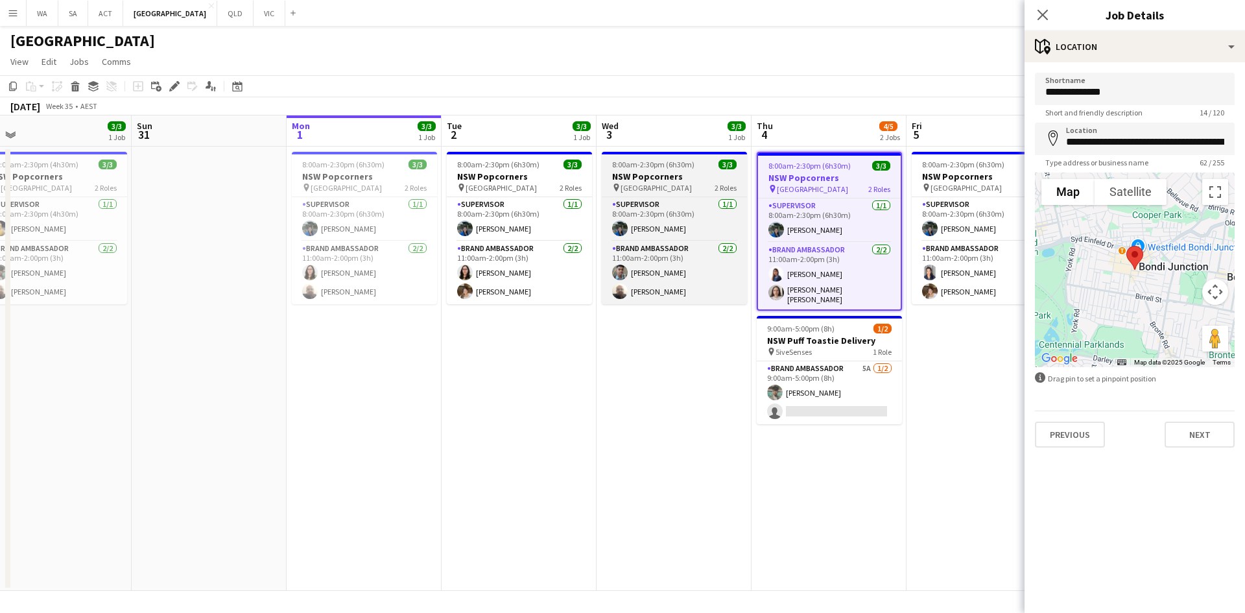
click at [666, 174] on h3 "NSW Popcorners" at bounding box center [674, 177] width 145 height 12
type input "*********"
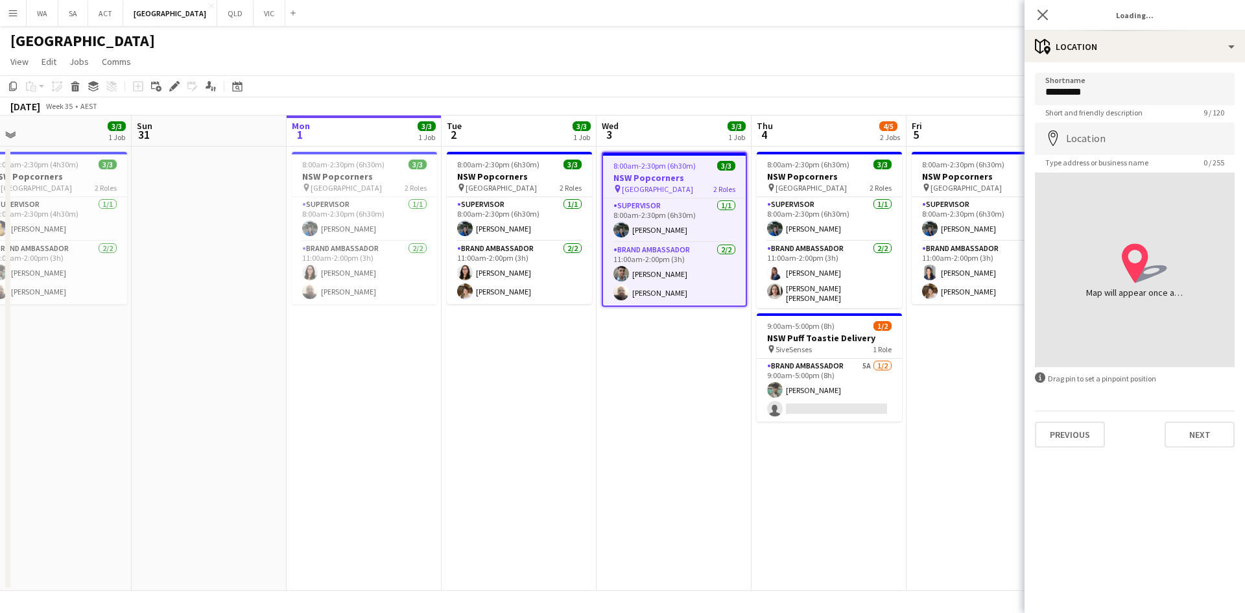
type input "**********"
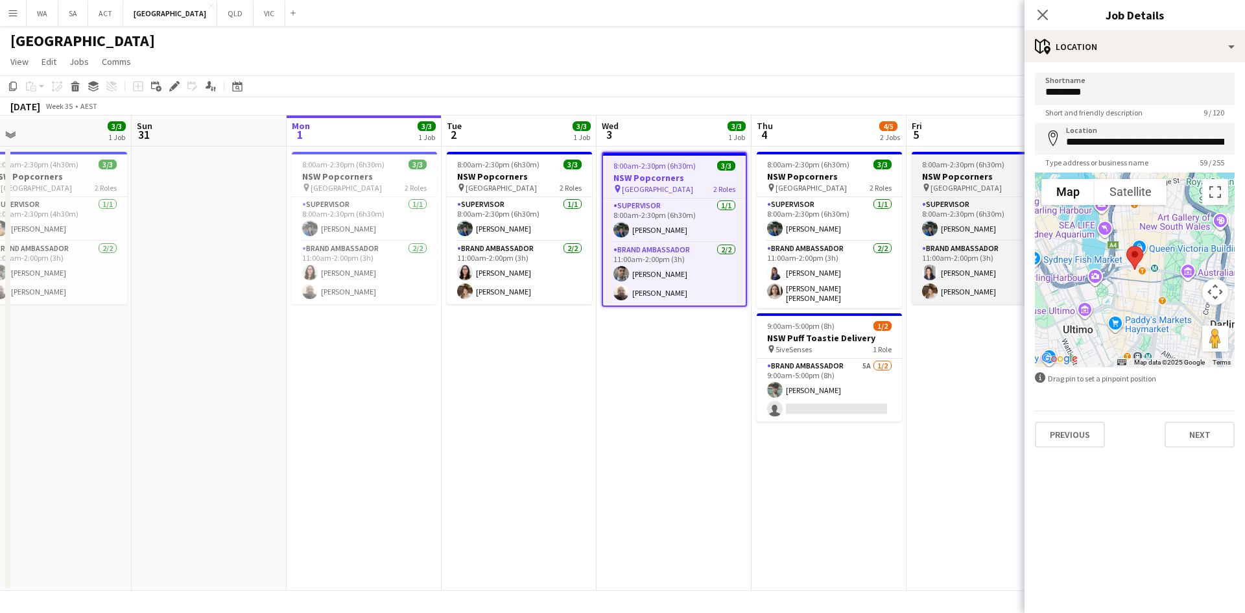
click at [970, 169] on span "8:00am-2:30pm (6h30m)" at bounding box center [963, 165] width 82 height 10
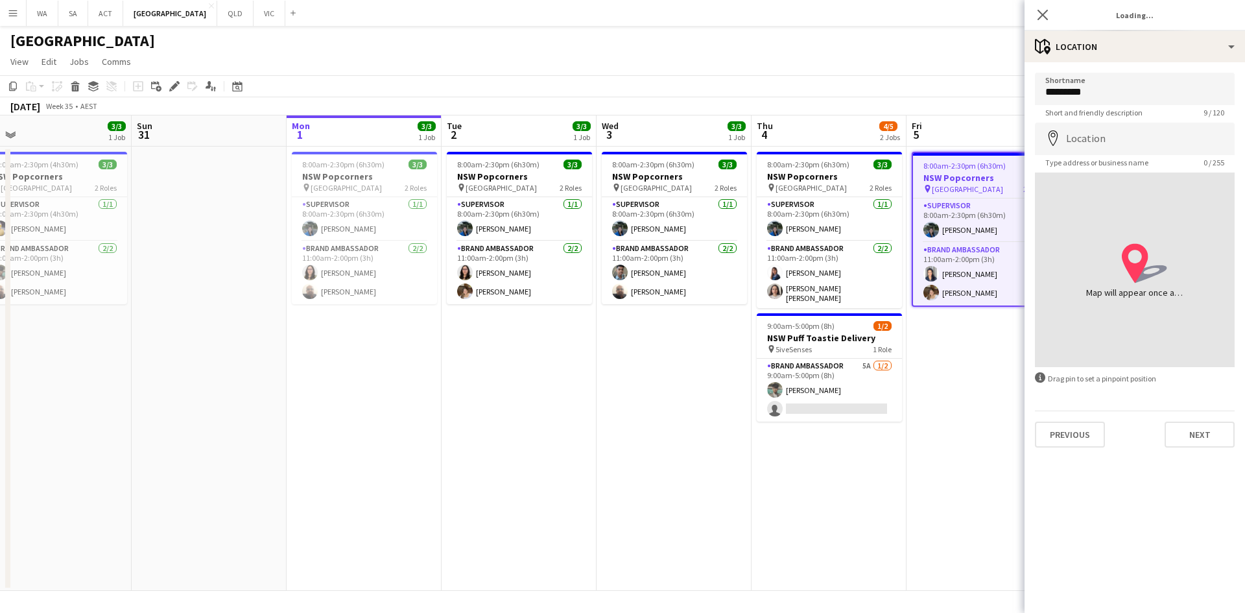
type input "**********"
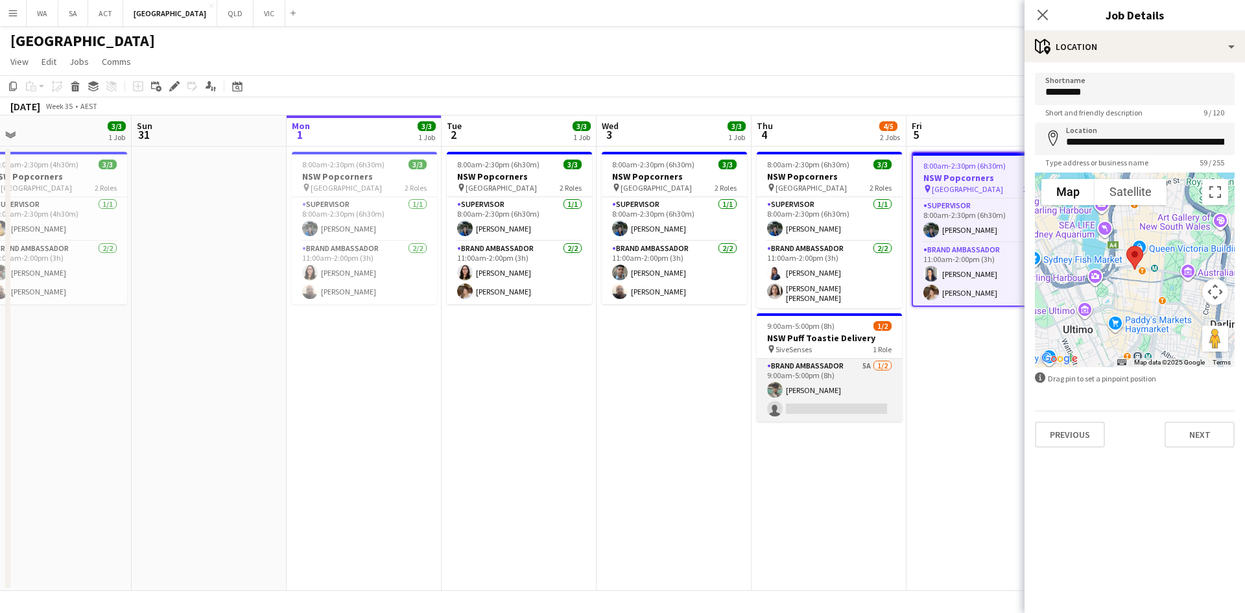
click at [895, 404] on app-card-role "Brand Ambassador 5A [DATE] 9:00am-5:00pm (8h) [PERSON_NAME] single-neutral-acti…" at bounding box center [829, 390] width 145 height 63
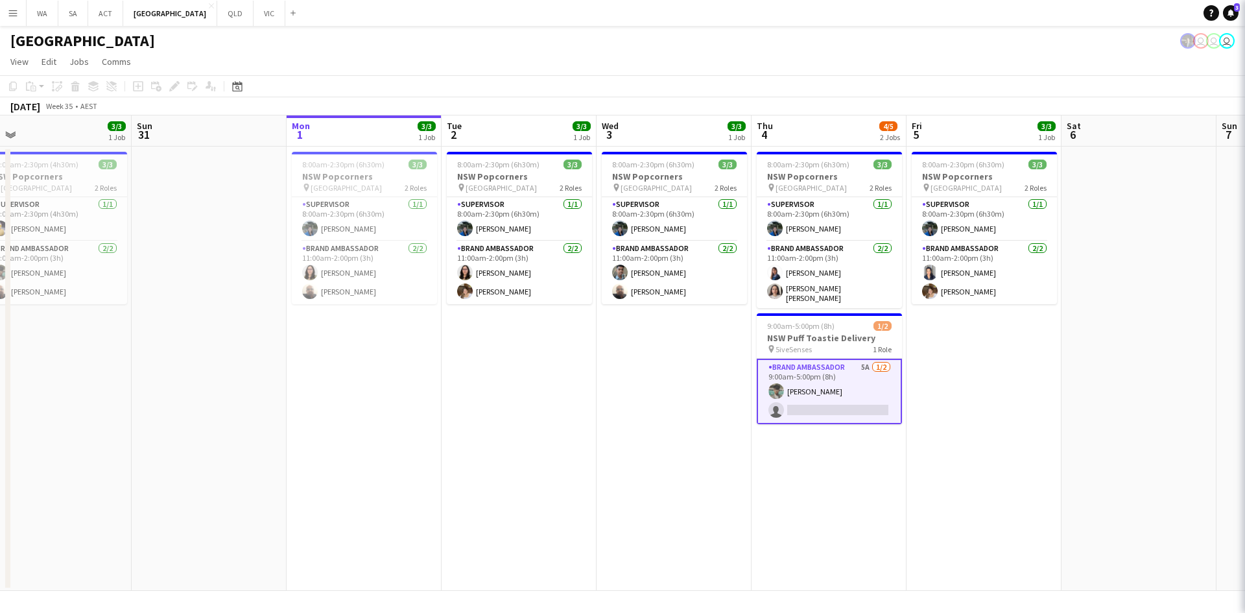
click at [912, 507] on app-date-cell "8:00am-2:30pm (6h30m) 3/3 NSW Popcorners pin Town Hall 2 Roles Supervisor [DATE…" at bounding box center [984, 369] width 155 height 444
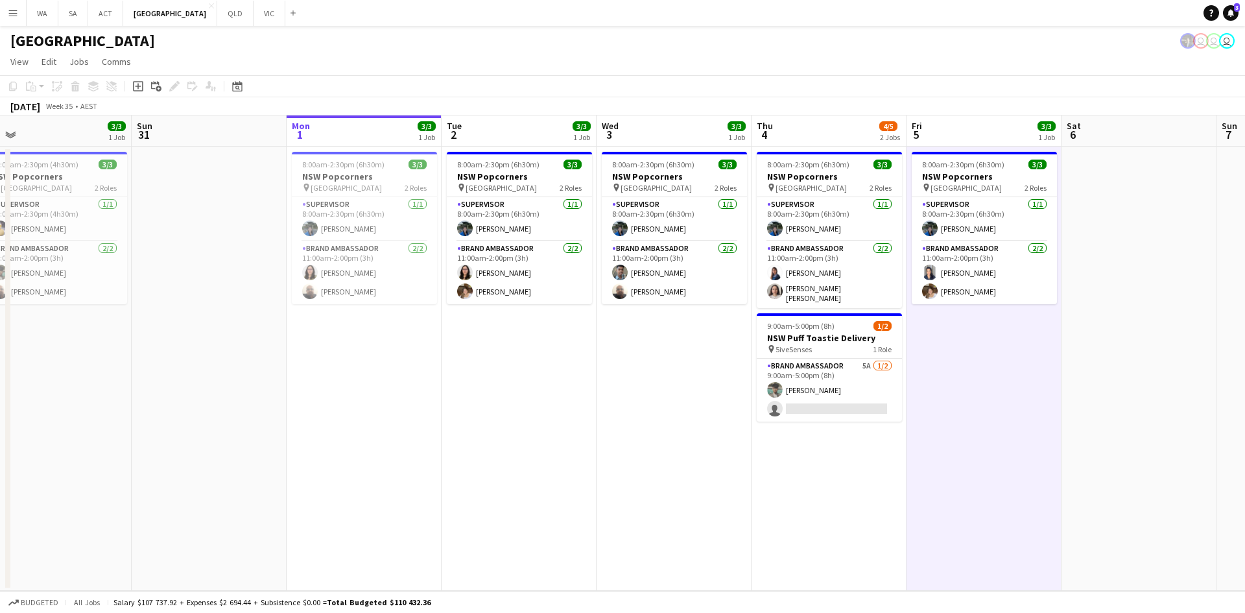
click at [1099, 373] on app-date-cell at bounding box center [1139, 369] width 155 height 444
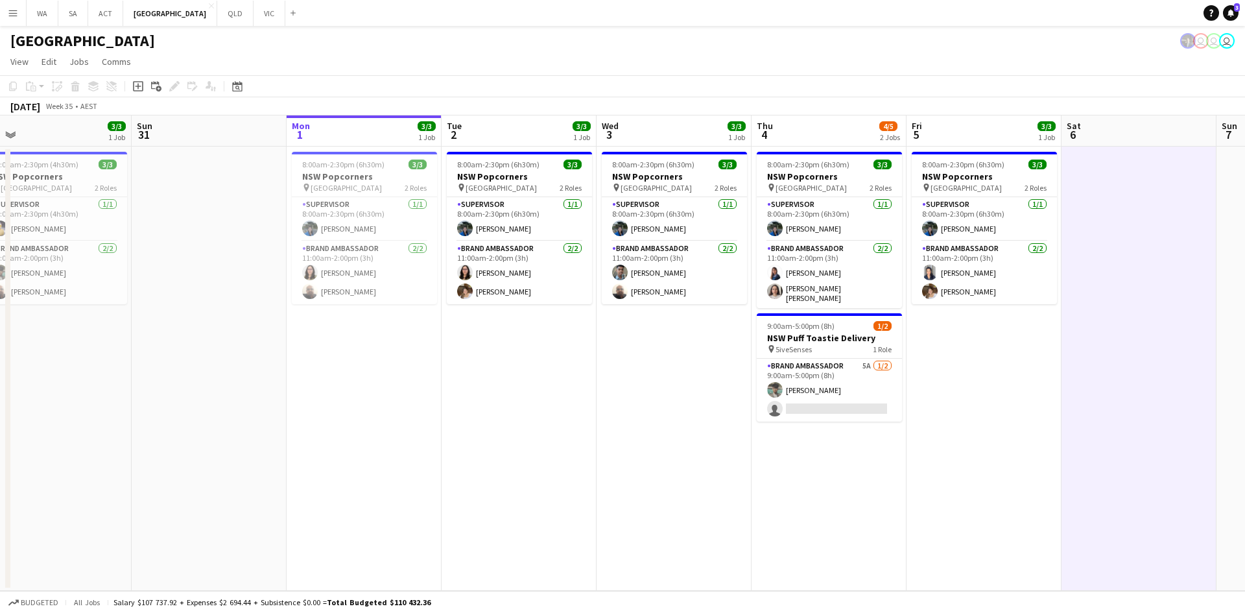
click at [1099, 373] on app-date-cell at bounding box center [1139, 369] width 155 height 444
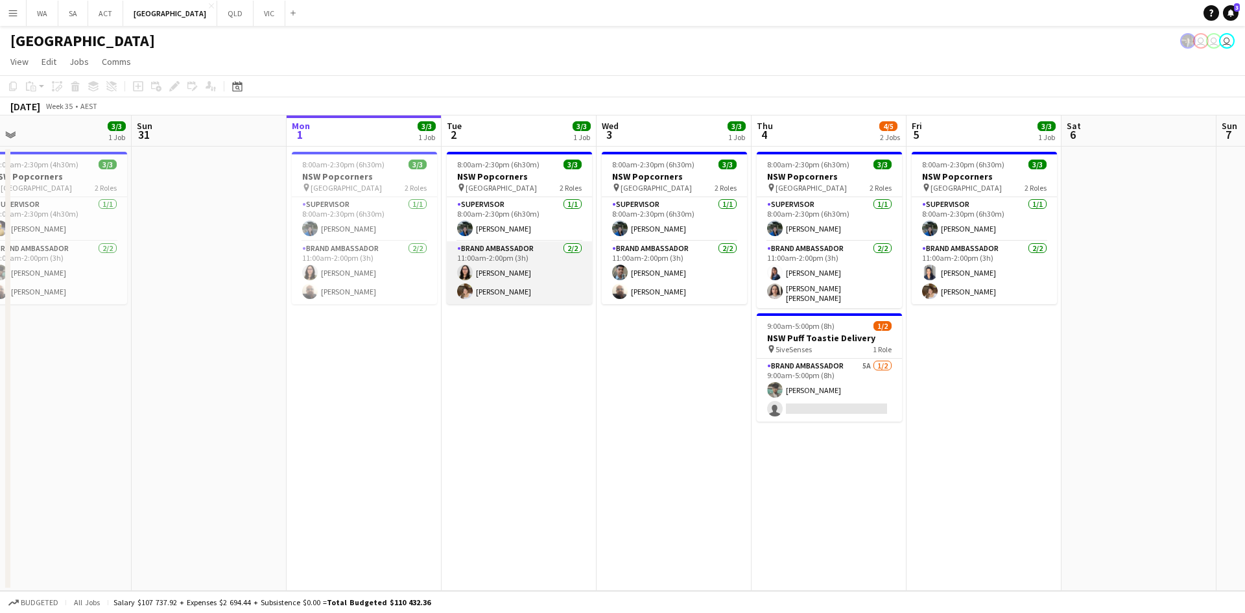
drag, startPoint x: 499, startPoint y: 294, endPoint x: 521, endPoint y: 286, distance: 24.0
click at [499, 294] on app-card-role "Brand Ambassador [DATE] 11:00am-2:00pm (3h) [PERSON_NAME] [PERSON_NAME]" at bounding box center [519, 272] width 145 height 63
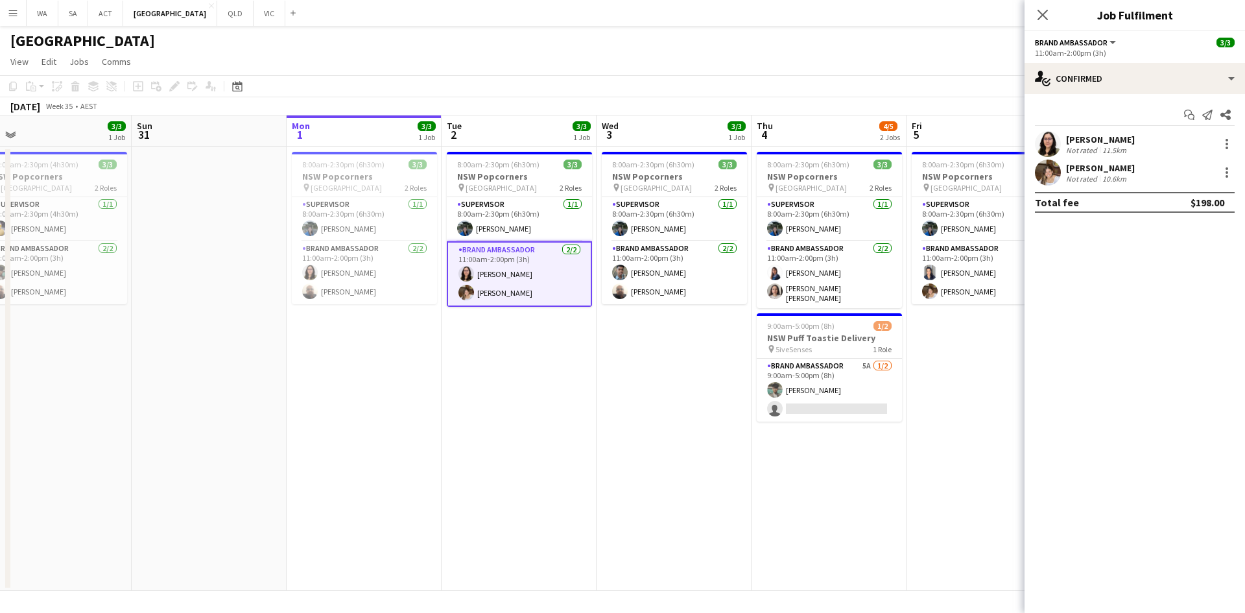
click at [1090, 148] on div "Not rated" at bounding box center [1083, 150] width 34 height 10
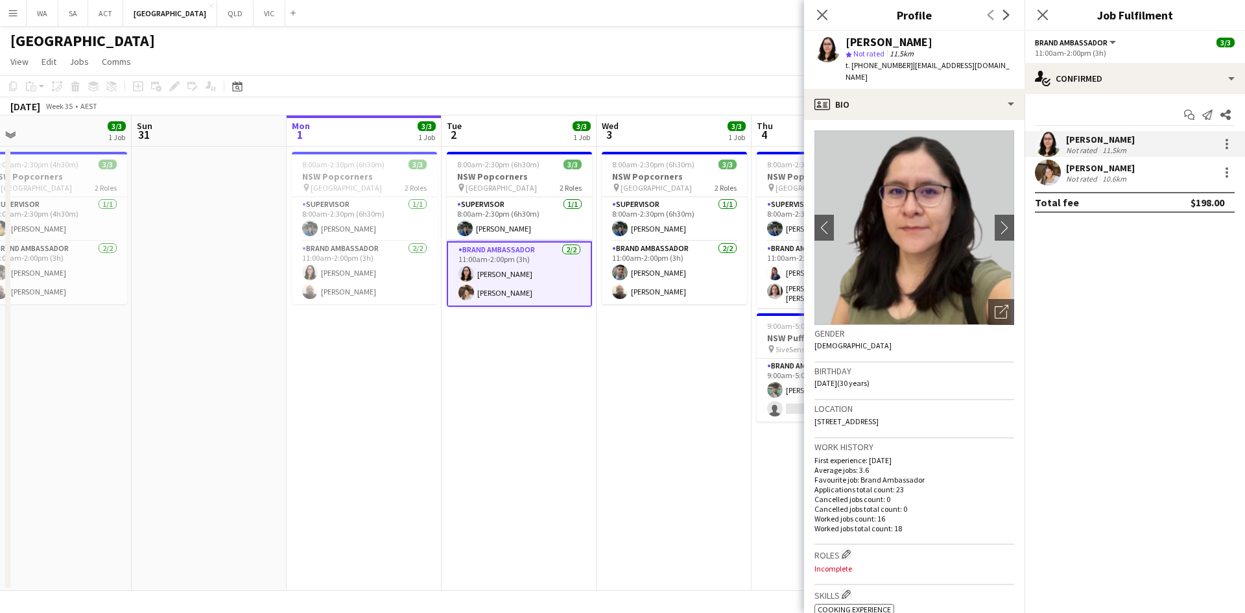
drag, startPoint x: 905, startPoint y: 64, endPoint x: 959, endPoint y: 61, distance: 54.6
click at [959, 61] on span "| [EMAIL_ADDRESS][DOMAIN_NAME]" at bounding box center [928, 70] width 164 height 21
drag, startPoint x: 981, startPoint y: 64, endPoint x: 905, endPoint y: 66, distance: 75.9
click at [905, 66] on div "[PERSON_NAME] star Not rated 11.5km t. [PHONE_NUMBER] | [EMAIL_ADDRESS][DOMAIN_…" at bounding box center [914, 60] width 220 height 58
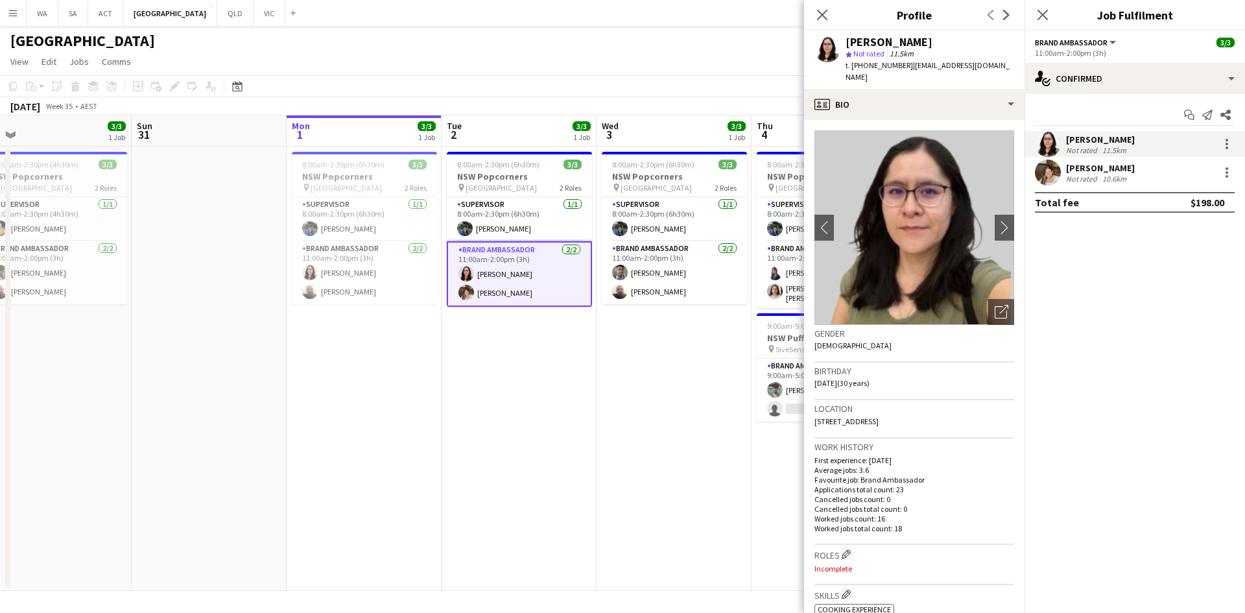
copy span "[EMAIL_ADDRESS][DOMAIN_NAME]"
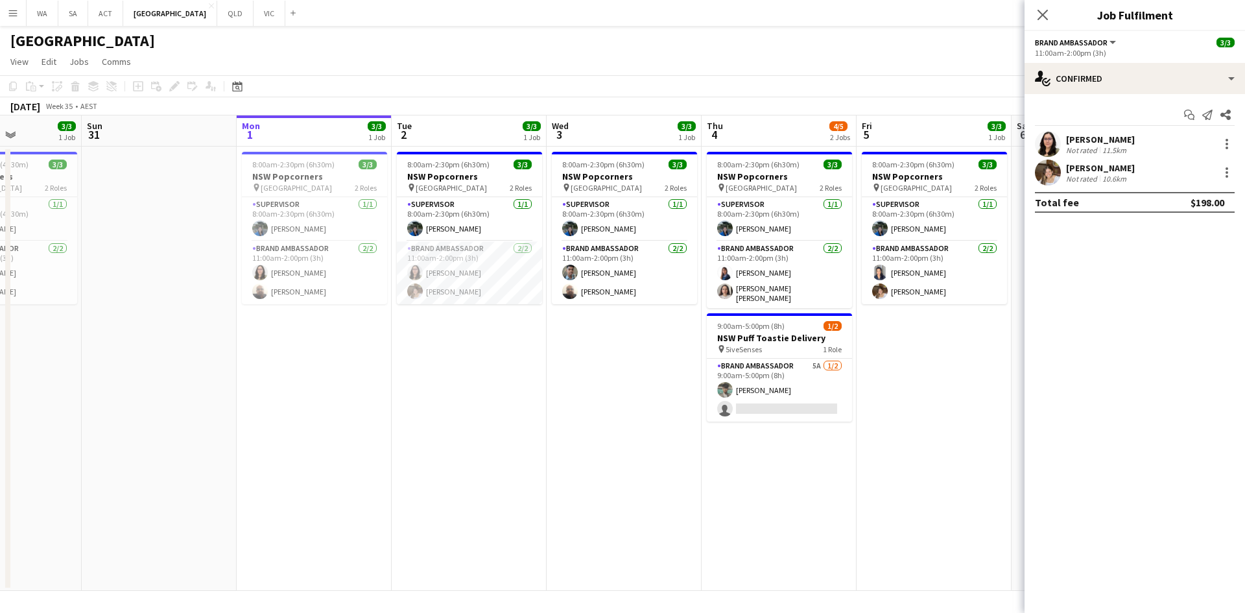
scroll to position [0, 395]
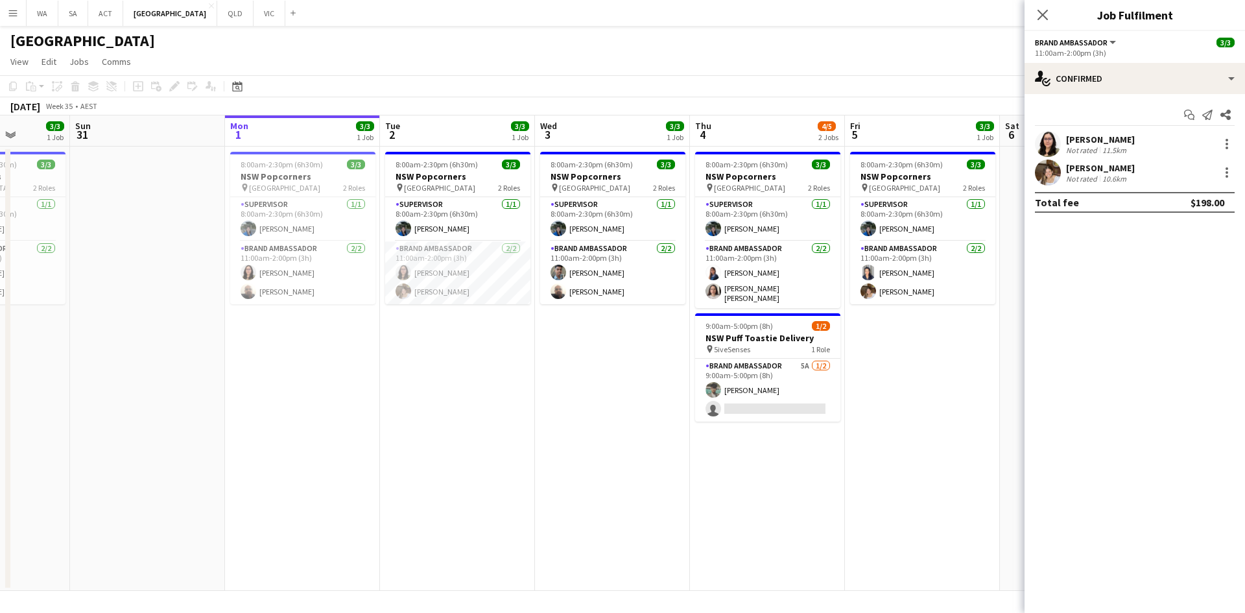
drag, startPoint x: 517, startPoint y: 477, endPoint x: 491, endPoint y: 472, distance: 26.3
click at [491, 472] on app-calendar-viewport "Thu 28 3/3 1 Job Fri 29 3/3 1 Job Sat 30 3/3 1 Job Sun 31 Mon 1 3/3 1 Job Tue 2…" at bounding box center [622, 352] width 1245 height 475
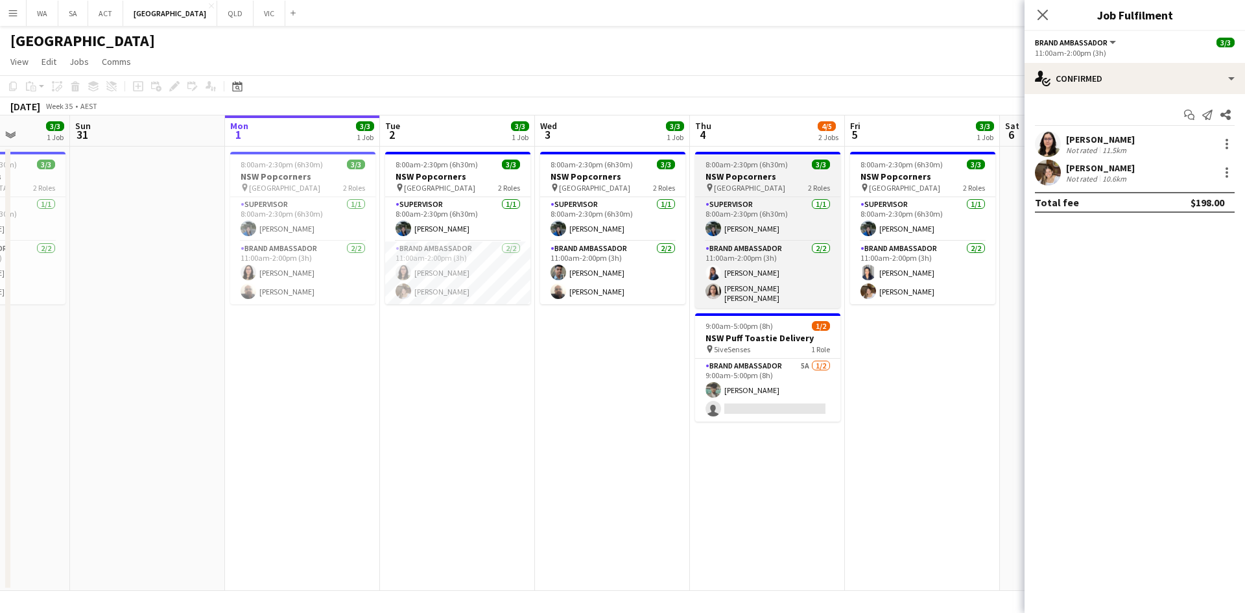
click at [735, 169] on span "8:00am-2:30pm (6h30m)" at bounding box center [747, 165] width 82 height 10
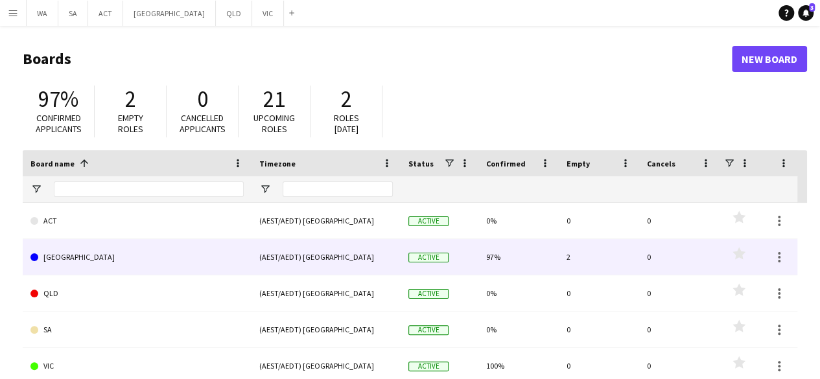
click at [149, 252] on link "[GEOGRAPHIC_DATA]" at bounding box center [136, 257] width 213 height 36
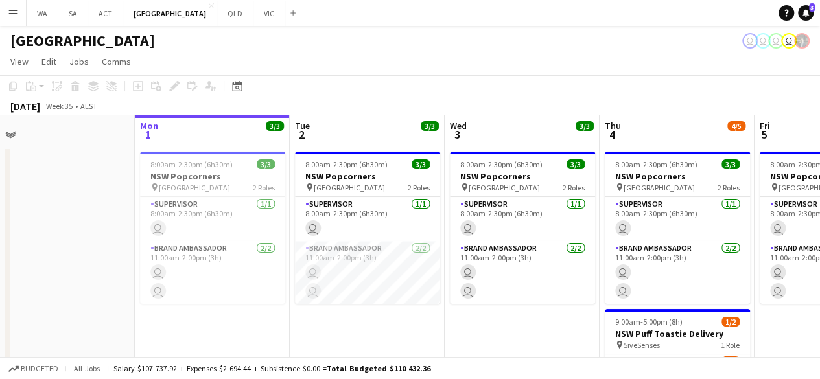
scroll to position [0, 349]
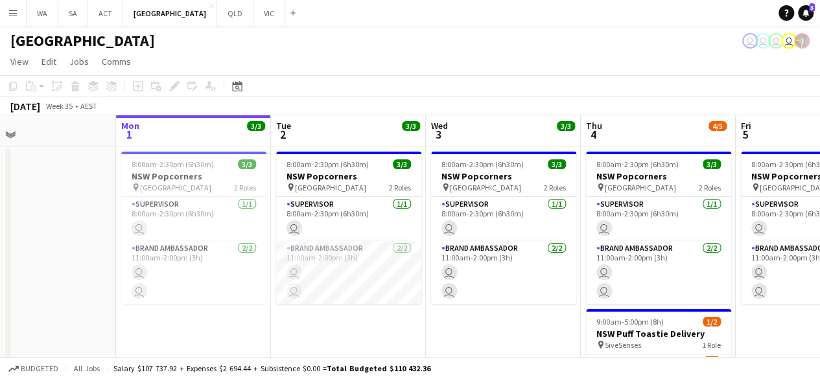
drag, startPoint x: 489, startPoint y: 213, endPoint x: 450, endPoint y: 213, distance: 38.9
click at [450, 213] on app-calendar-viewport "Fri 29 3/3 1 Job Sat 30 3/3 1 Job Sun 31 Mon 1 3/3 1 Job Tue 2 3/3 1 Job Wed 3 …" at bounding box center [410, 286] width 820 height 342
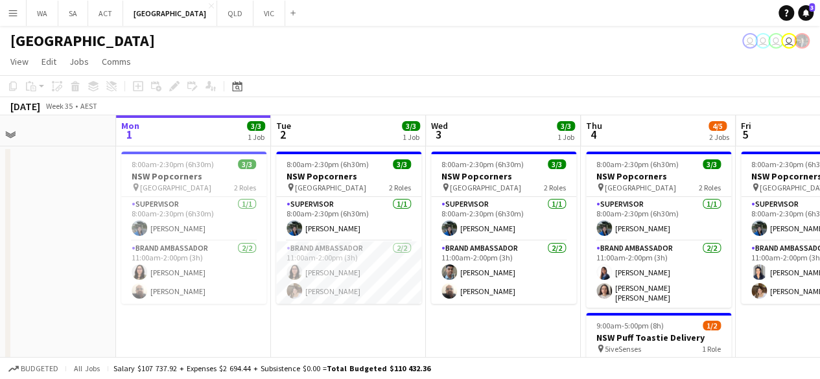
click at [327, 342] on app-date-cell "8:00am-2:30pm (6h30m) 3/3 NSW Popcorners pin Bondi Junction 2 Roles Supervisor …" at bounding box center [348, 302] width 155 height 311
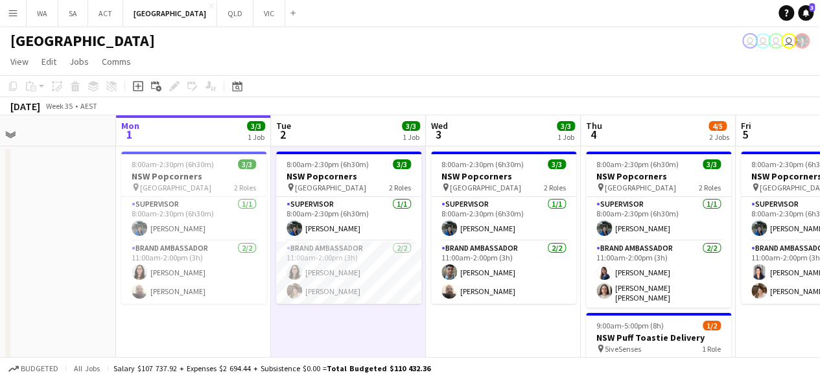
click at [324, 329] on app-date-cell "8:00am-2:30pm (6h30m) 3/3 NSW Popcorners pin Bondi Junction 2 Roles Supervisor …" at bounding box center [348, 302] width 155 height 311
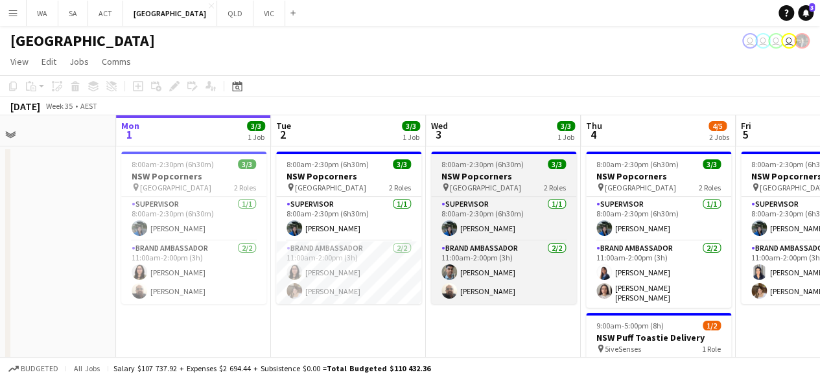
drag, startPoint x: 322, startPoint y: 269, endPoint x: 488, endPoint y: 187, distance: 185.3
click at [322, 269] on app-card-role "Brand Ambassador [DATE] 11:00am-2:00pm (3h) [PERSON_NAME] [PERSON_NAME]" at bounding box center [348, 272] width 145 height 63
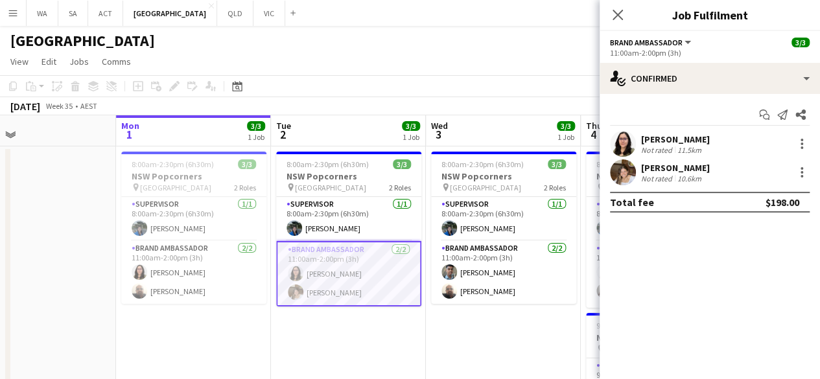
click at [669, 145] on div "Not rated" at bounding box center [658, 150] width 34 height 10
